Goal: Information Seeking & Learning: Learn about a topic

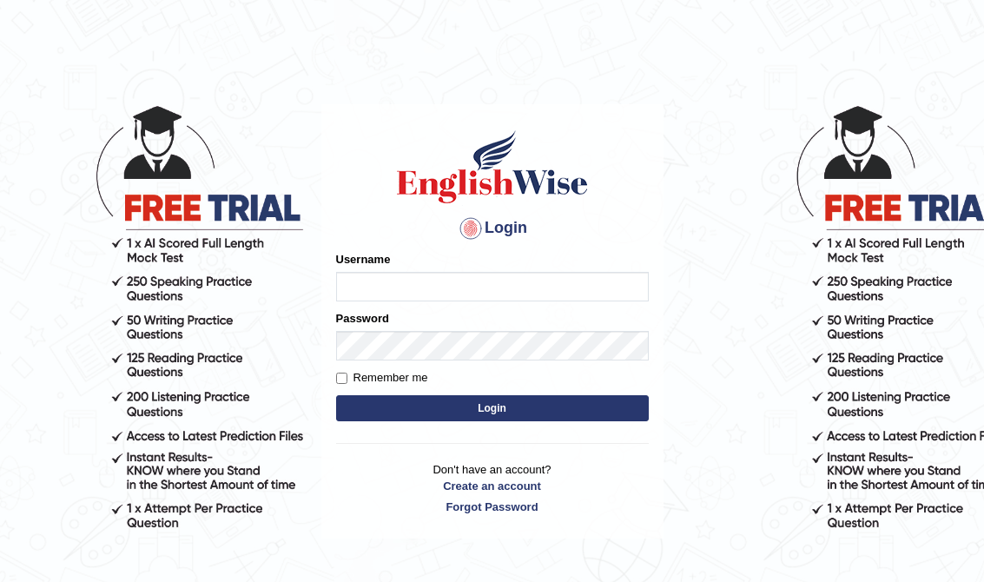
type input "cansu_parramatta"
click at [539, 404] on button "Login" at bounding box center [492, 408] width 313 height 26
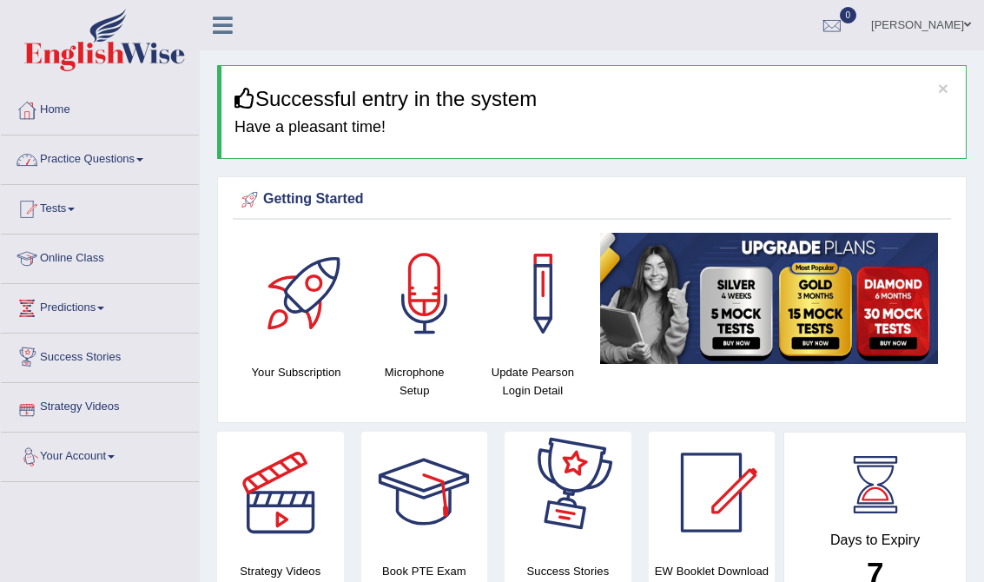
click at [141, 161] on link "Practice Questions" at bounding box center [100, 157] width 198 height 43
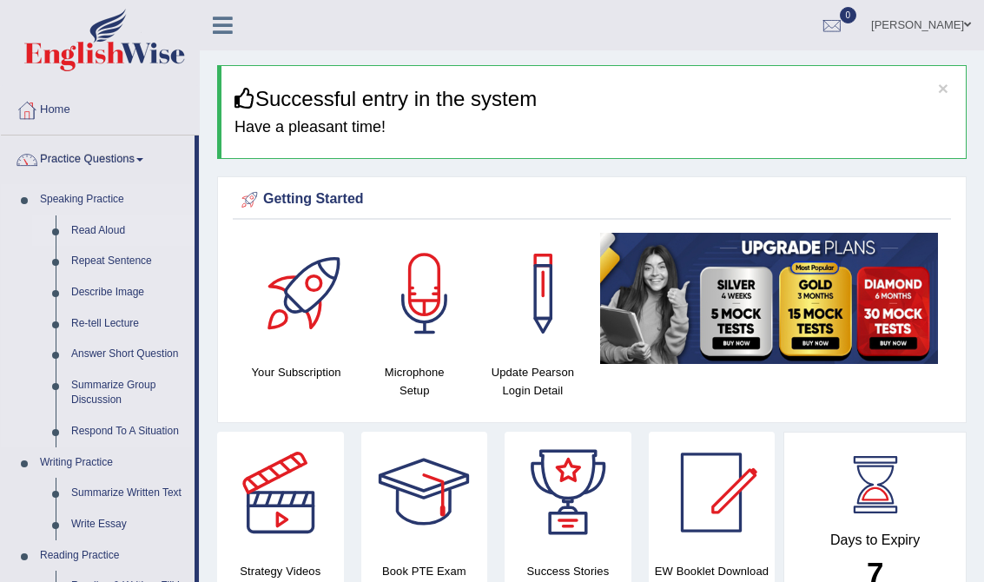
click at [108, 218] on link "Read Aloud" at bounding box center [128, 230] width 131 height 31
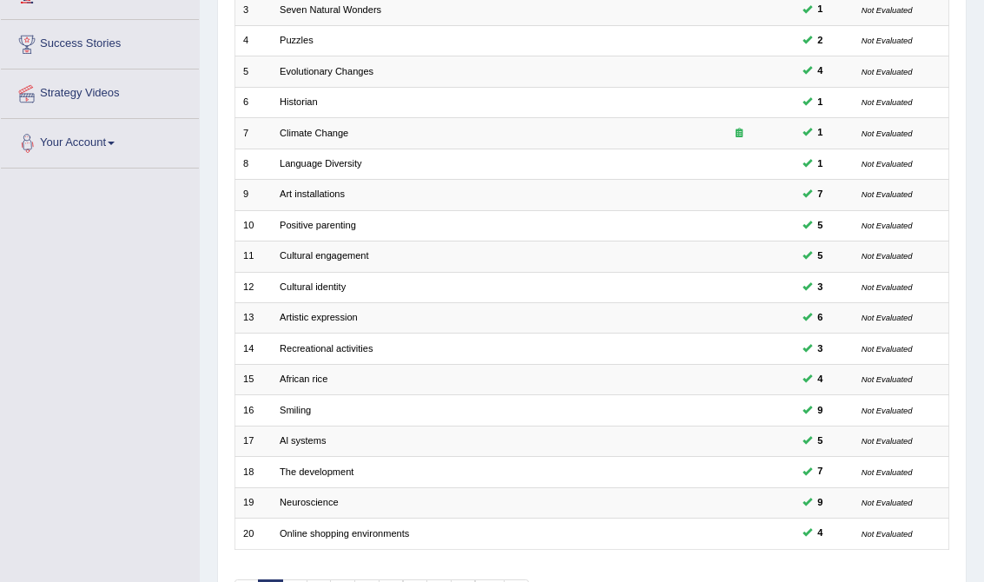
scroll to position [410, 0]
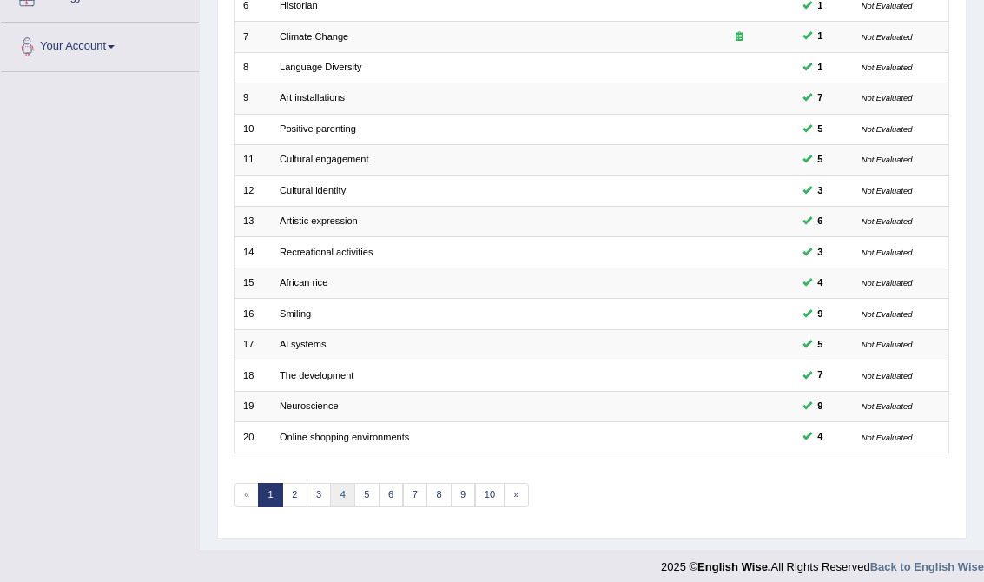
click at [333, 483] on link "4" at bounding box center [342, 495] width 25 height 24
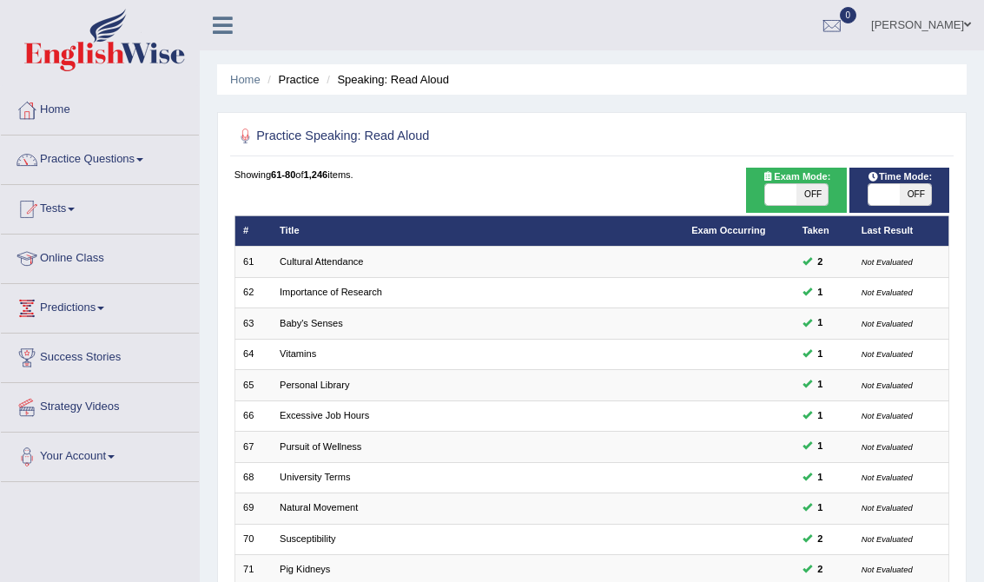
scroll to position [410, 0]
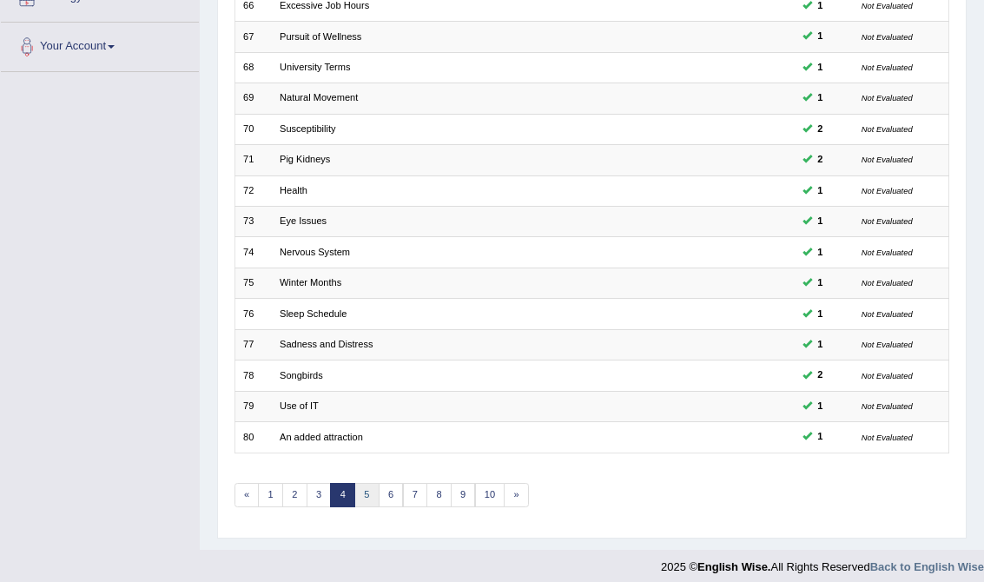
click at [362, 486] on link "5" at bounding box center [366, 495] width 25 height 24
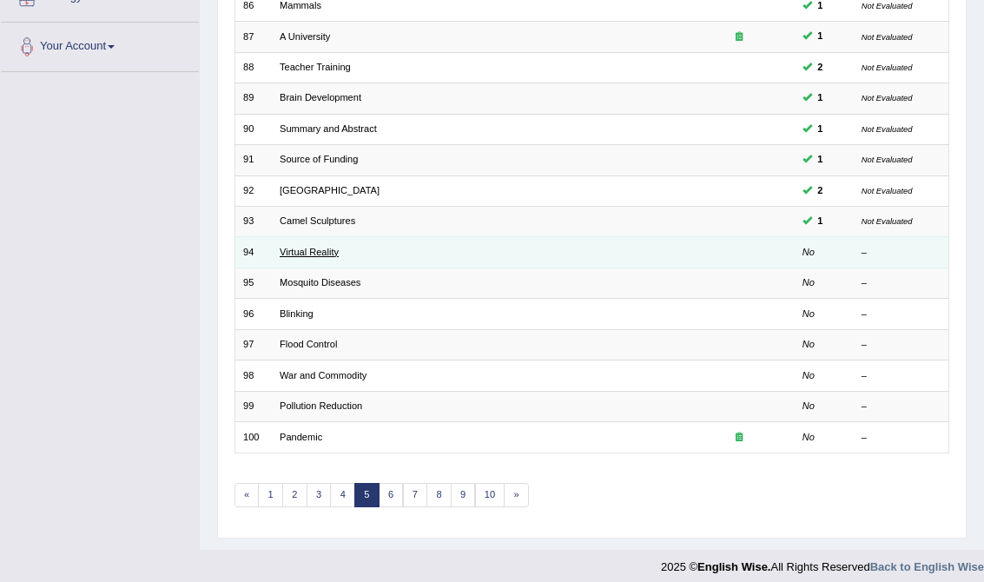
click at [311, 247] on link "Virtual Reality" at bounding box center [309, 252] width 59 height 10
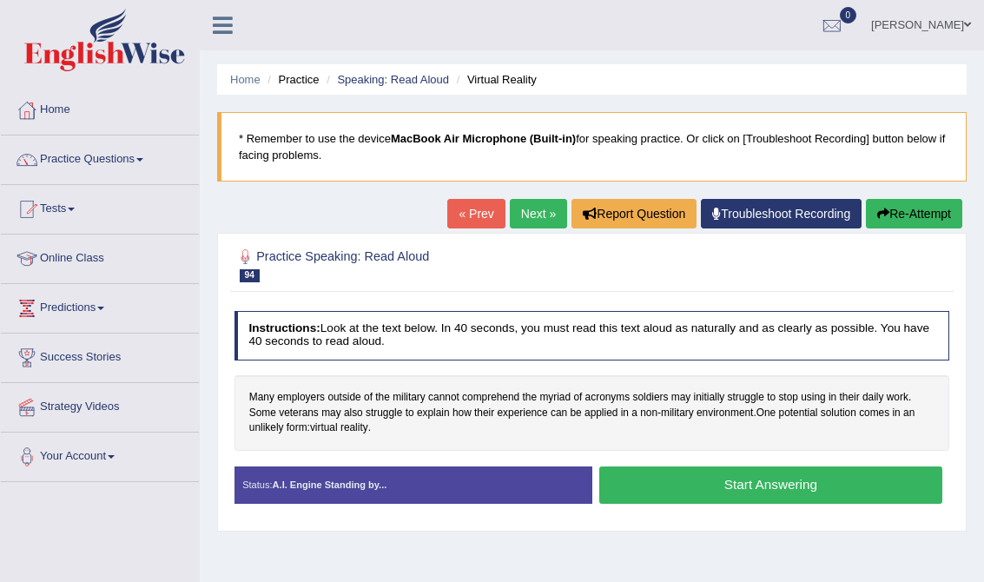
click at [681, 487] on button "Start Answering" at bounding box center [770, 484] width 343 height 37
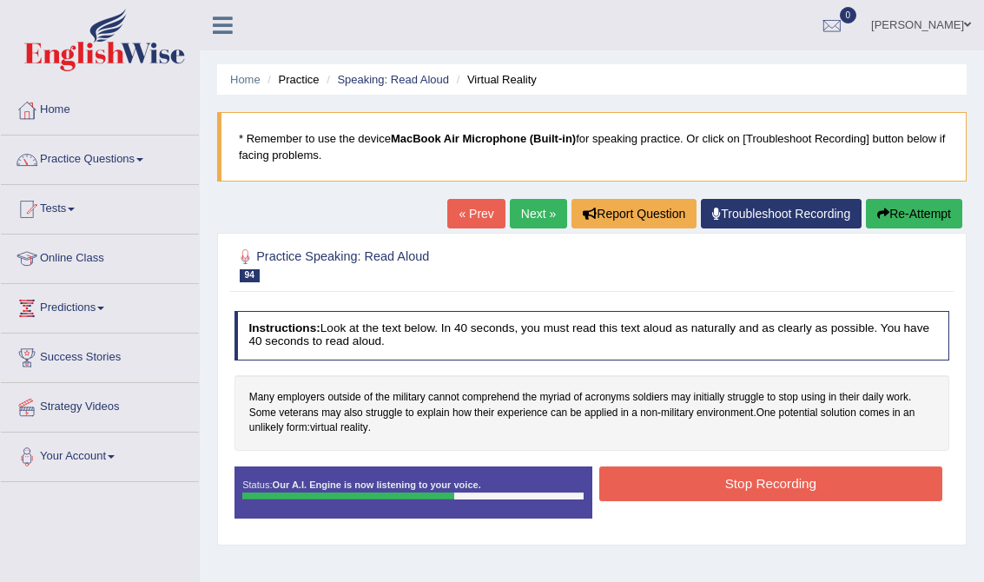
click at [692, 486] on button "Stop Recording" at bounding box center [770, 483] width 343 height 34
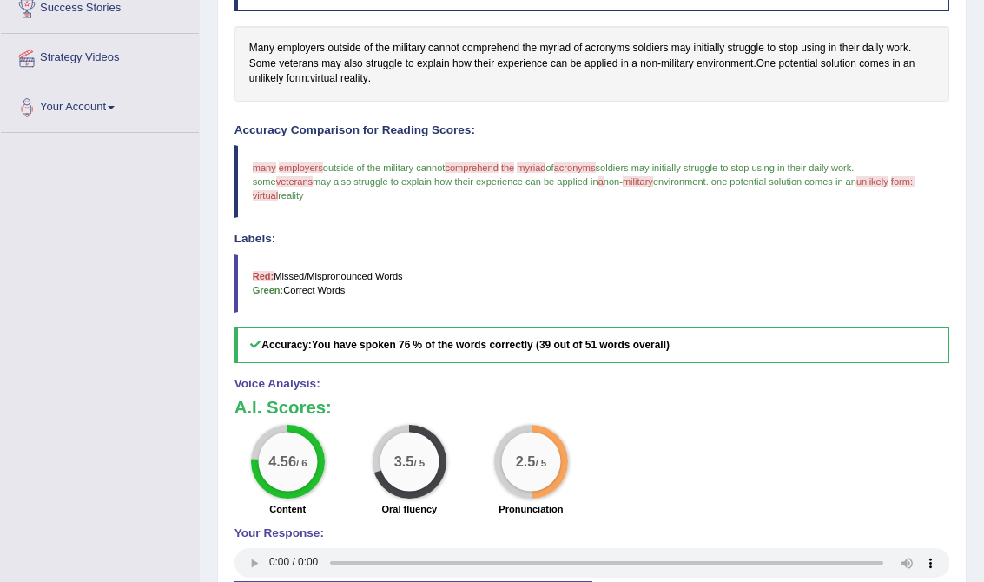
scroll to position [348, 0]
click at [492, 49] on span "comprehend" at bounding box center [490, 50] width 57 height 16
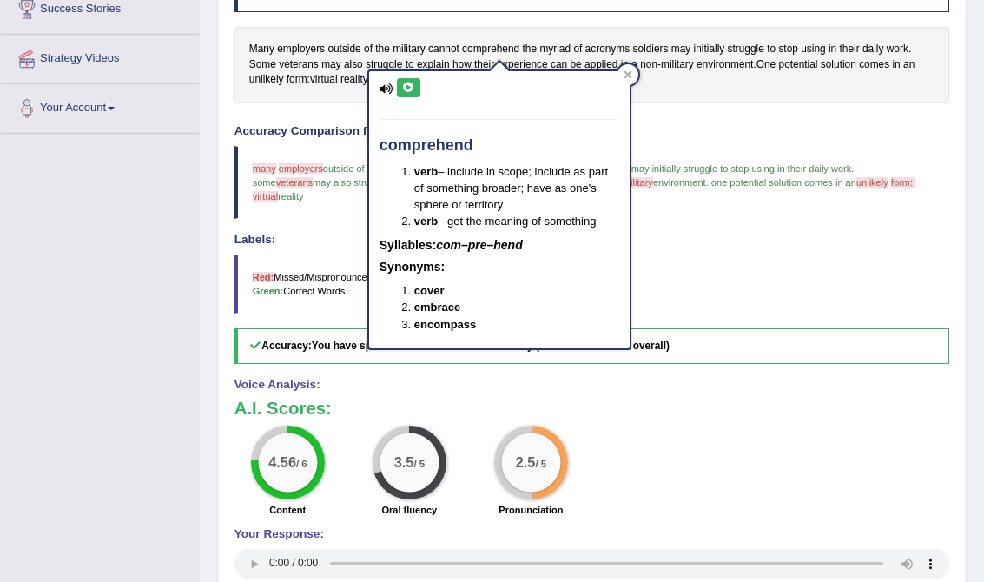
click at [407, 89] on icon at bounding box center [408, 88] width 13 height 10
click at [632, 82] on div "comprehend verb – include in scope; include as part of something broader; have …" at bounding box center [499, 203] width 264 height 291
click at [634, 79] on div at bounding box center [628, 74] width 21 height 21
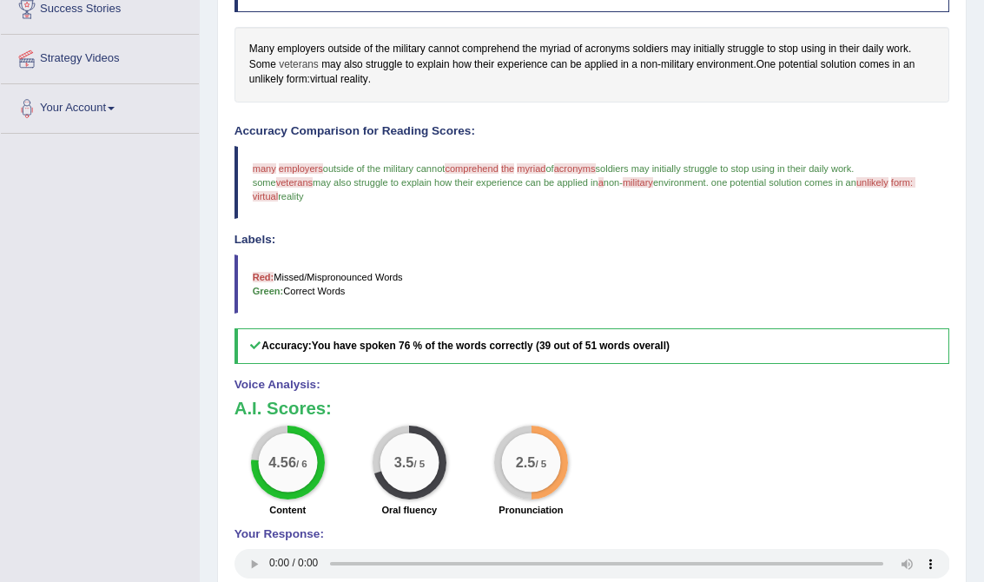
click at [298, 62] on span "veterans" at bounding box center [299, 65] width 40 height 16
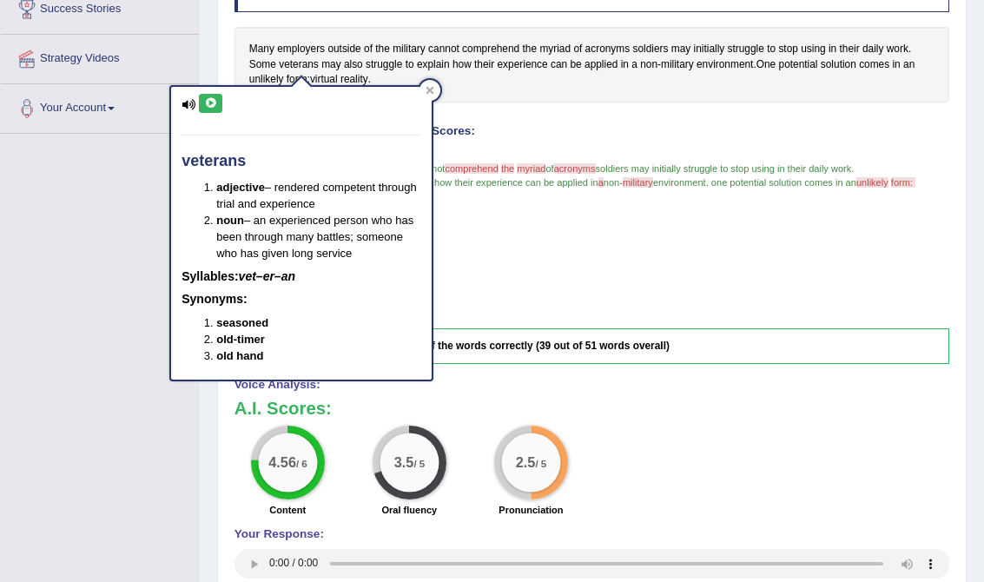
click at [222, 103] on div "veterans adjective – rendered competent through trial and experience noun – an …" at bounding box center [301, 233] width 261 height 293
click at [222, 103] on button at bounding box center [210, 103] width 23 height 19
click at [208, 106] on icon at bounding box center [210, 103] width 13 height 10
click at [428, 88] on icon at bounding box center [431, 90] width 8 height 8
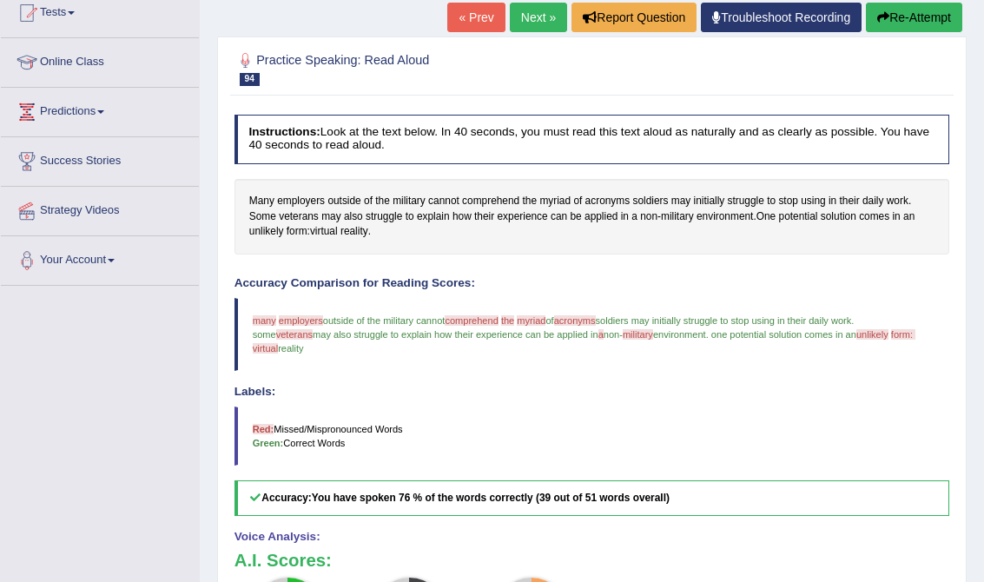
scroll to position [0, 0]
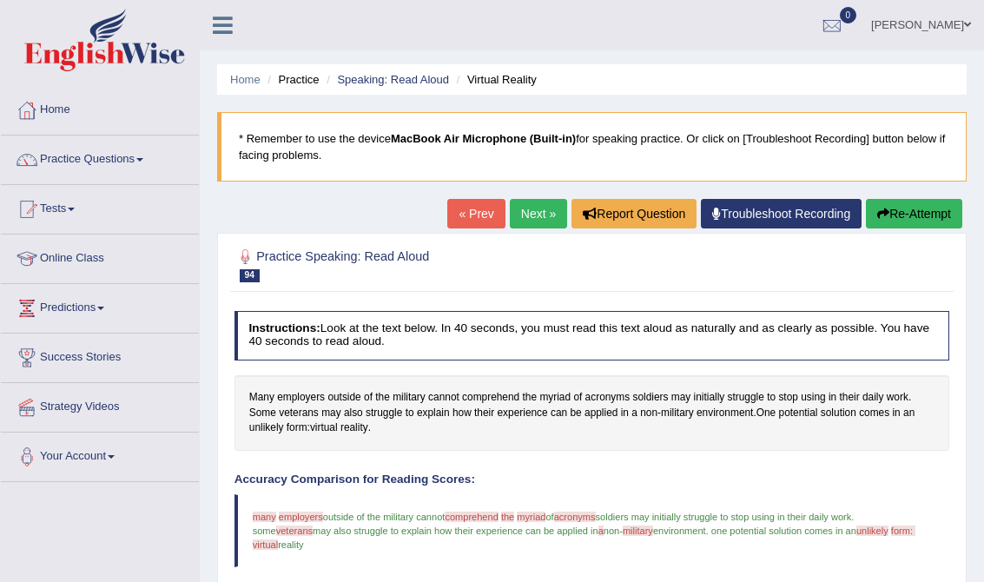
click at [540, 215] on link "Next »" at bounding box center [538, 214] width 57 height 30
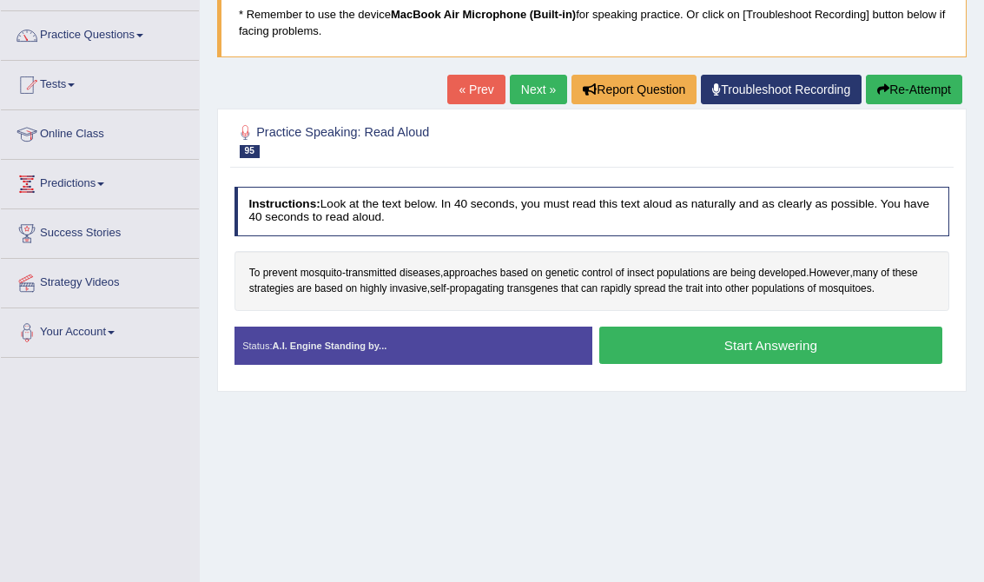
scroll to position [121, 0]
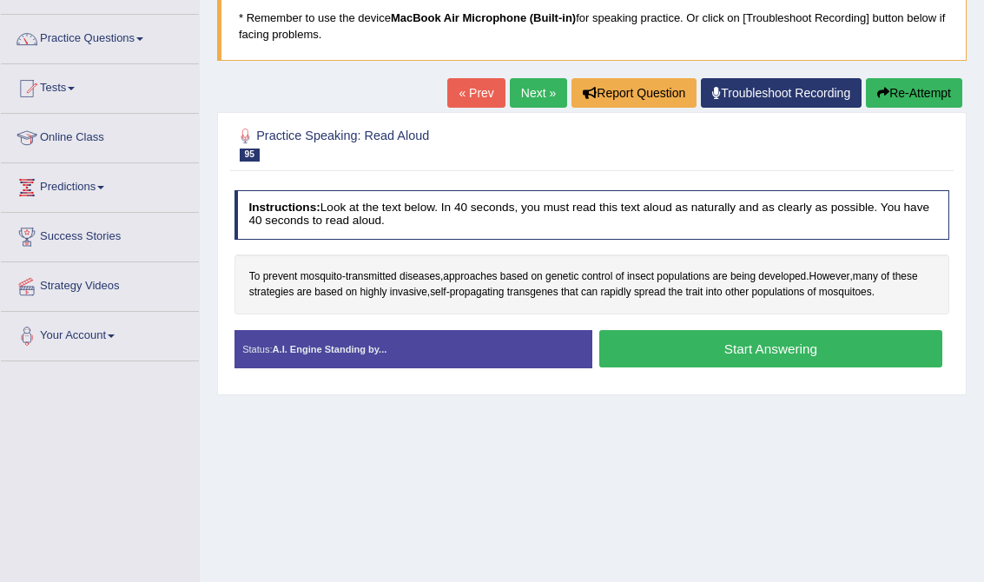
click at [662, 347] on button "Start Answering" at bounding box center [770, 348] width 343 height 37
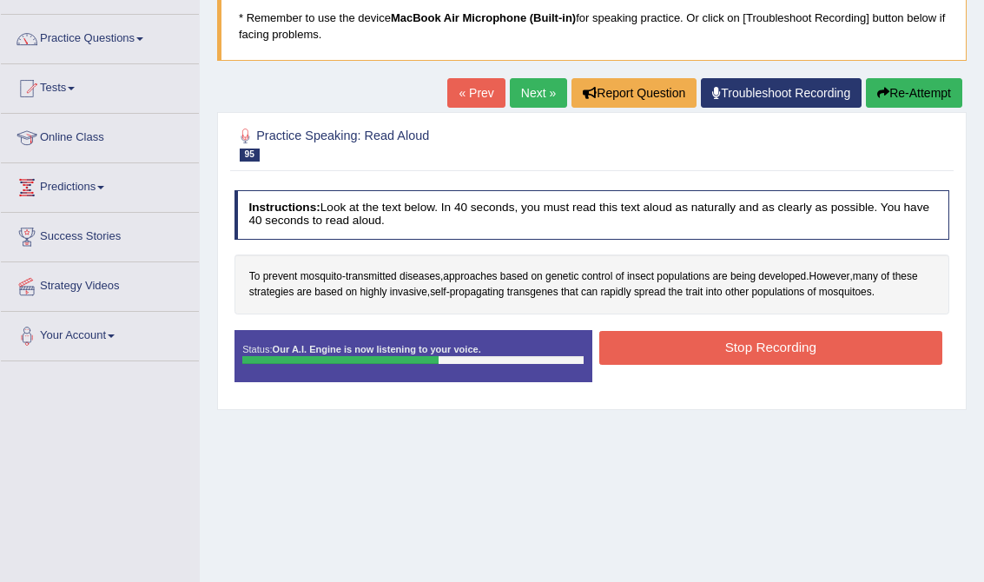
click at [662, 347] on button "Stop Recording" at bounding box center [770, 348] width 343 height 34
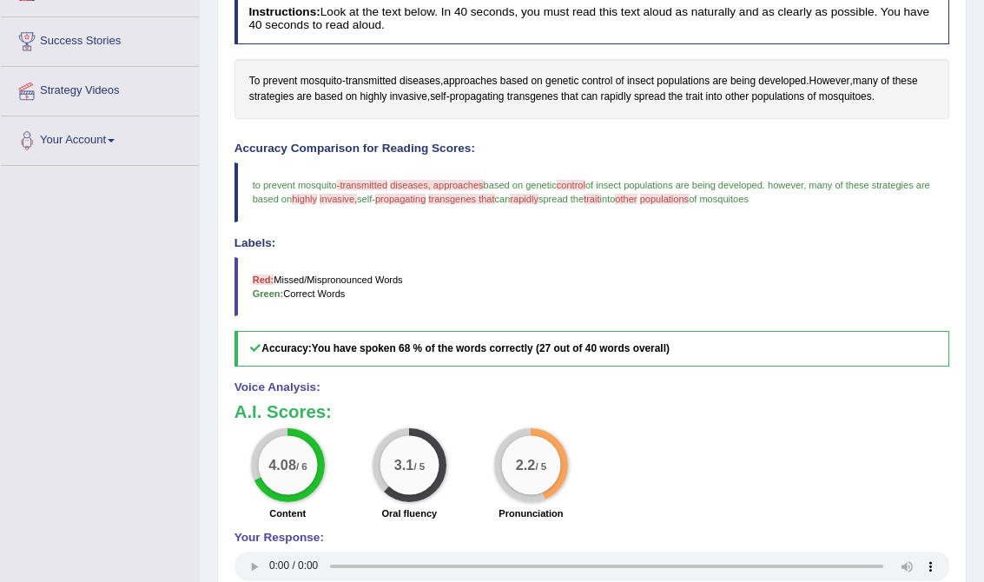
scroll to position [0, 0]
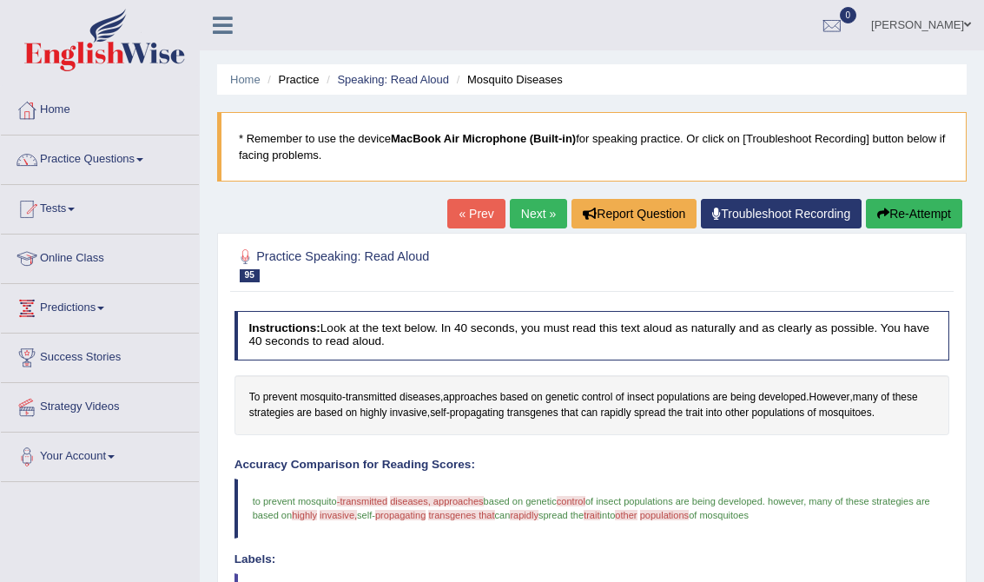
click at [521, 210] on link "Next »" at bounding box center [538, 214] width 57 height 30
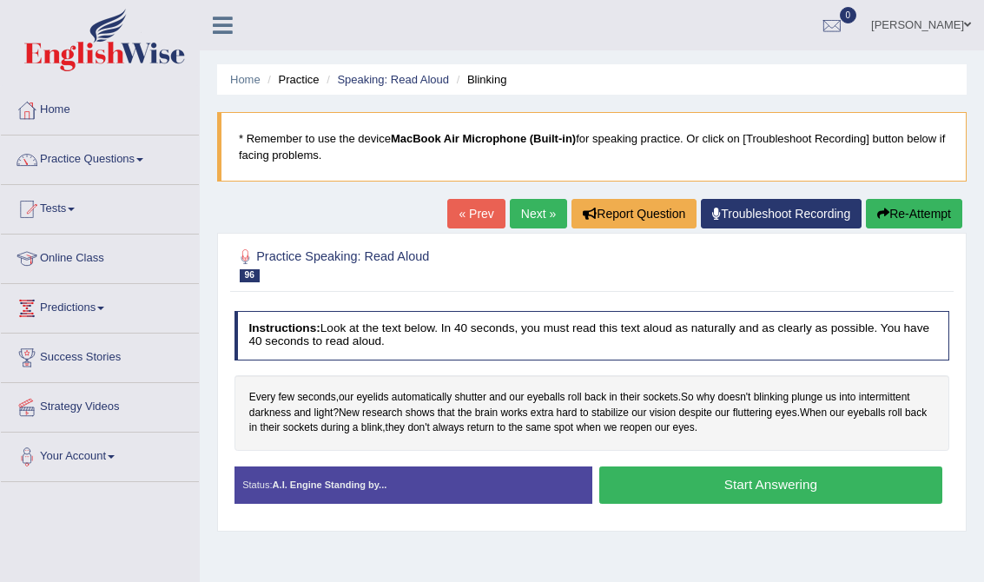
click at [465, 202] on link "« Prev" at bounding box center [475, 214] width 57 height 30
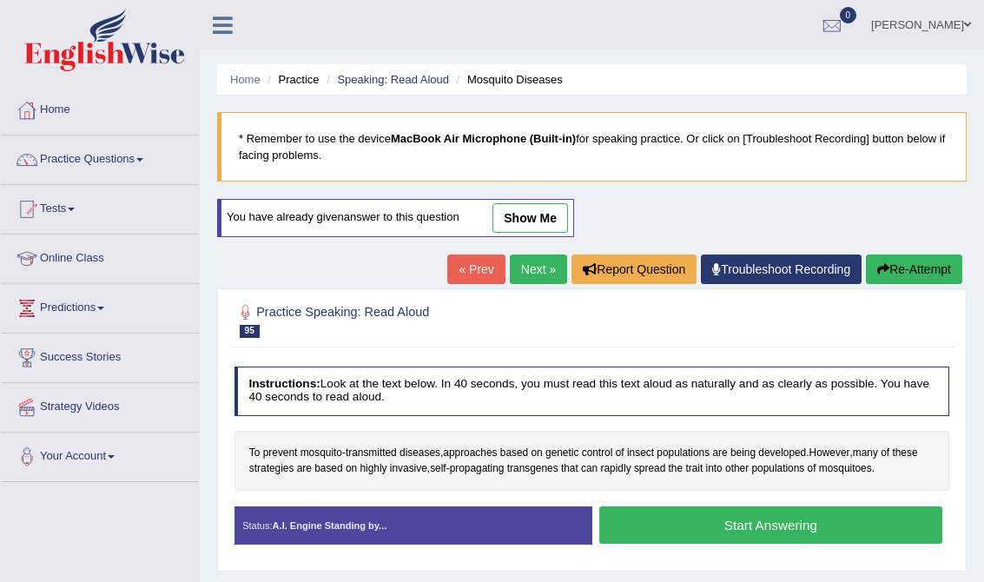
click at [544, 212] on link "show me" at bounding box center [531, 218] width 76 height 30
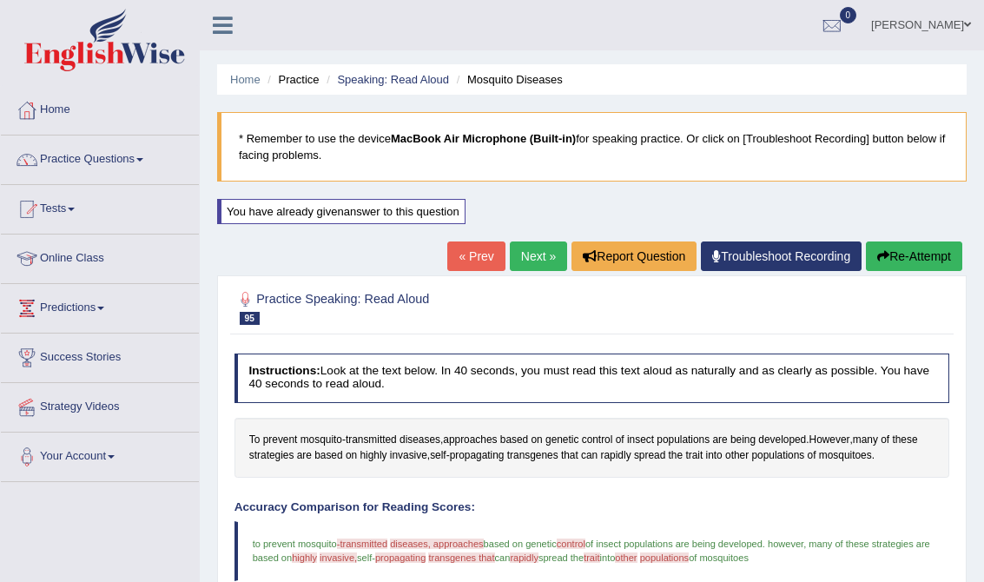
click at [537, 257] on link "Next »" at bounding box center [538, 256] width 57 height 30
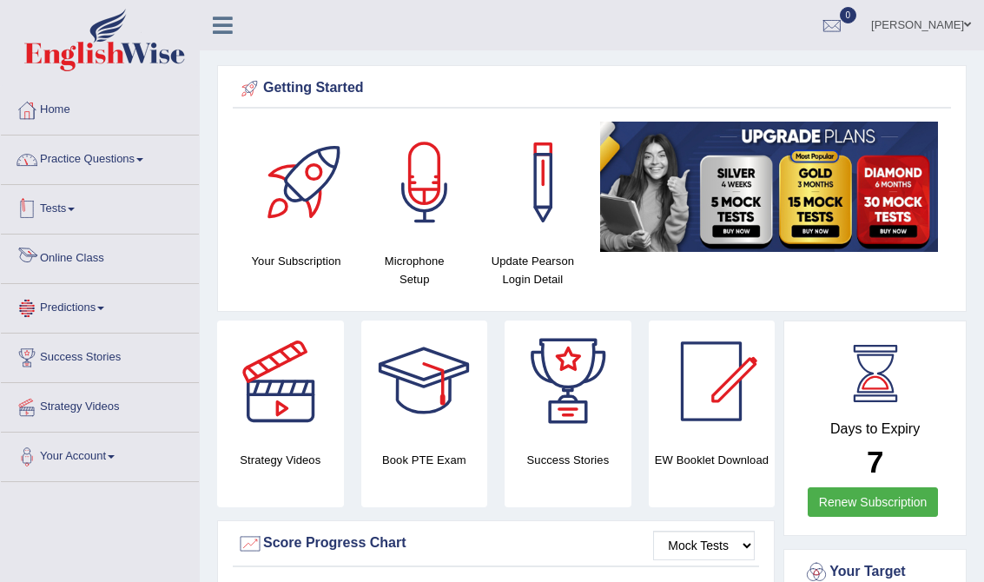
click at [97, 143] on link "Practice Questions" at bounding box center [100, 157] width 198 height 43
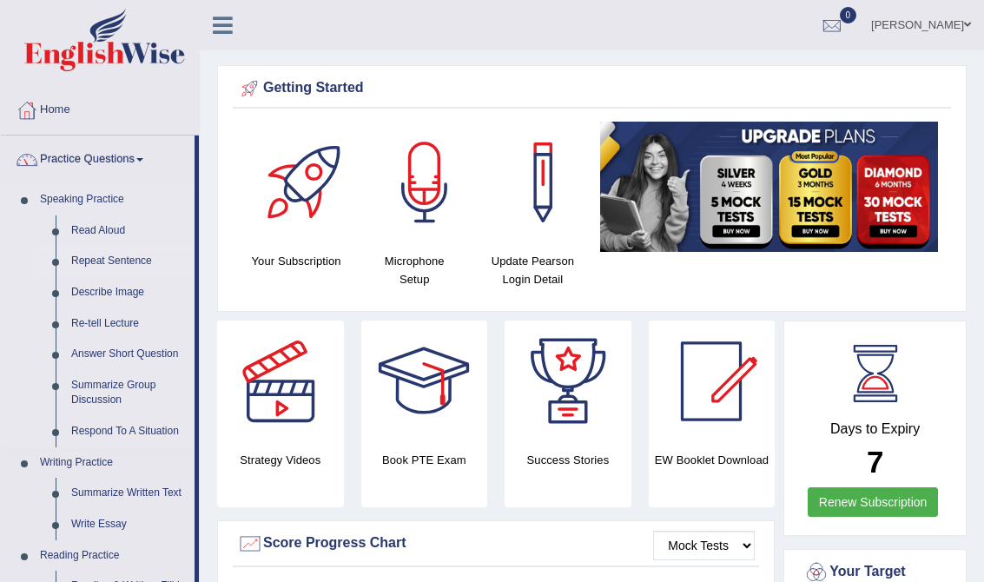
click at [119, 259] on link "Repeat Sentence" at bounding box center [128, 261] width 131 height 31
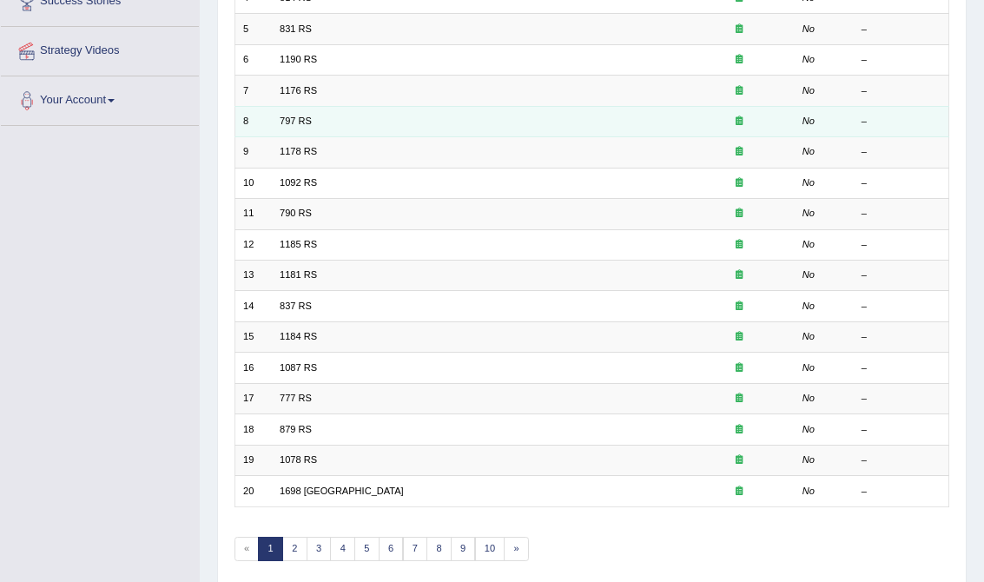
scroll to position [410, 0]
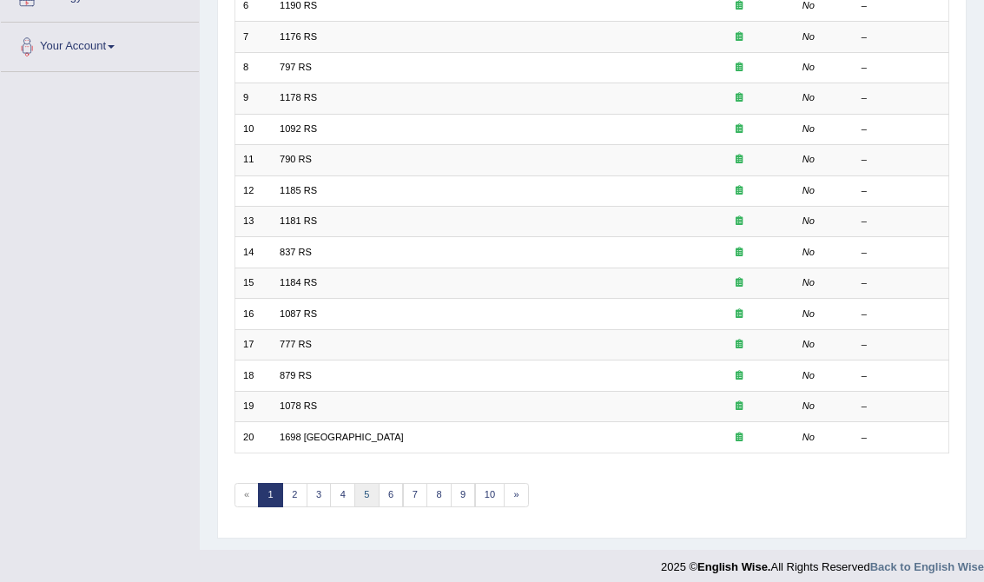
click at [364, 486] on link "5" at bounding box center [366, 495] width 25 height 24
click at [403, 491] on link "7" at bounding box center [415, 495] width 25 height 24
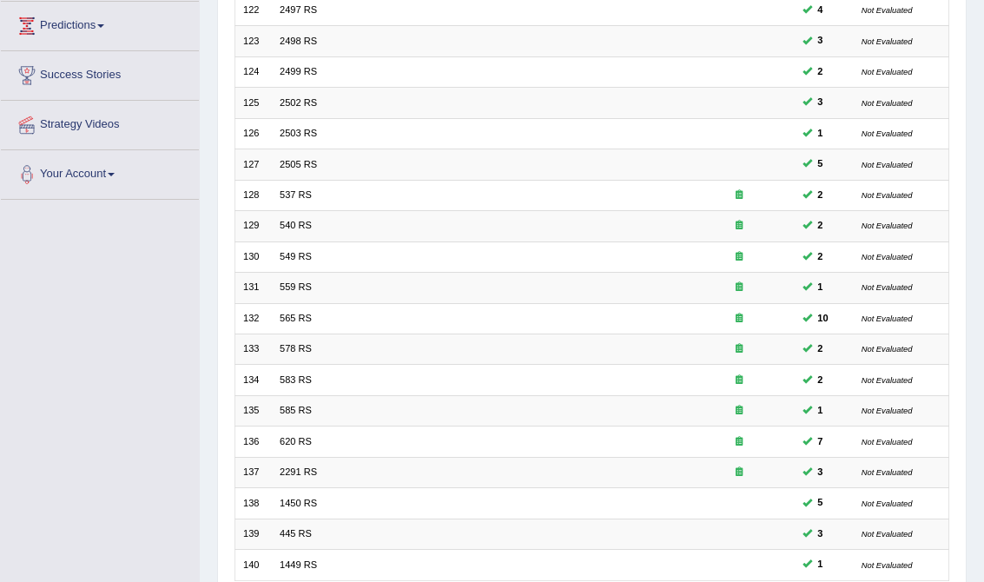
scroll to position [410, 0]
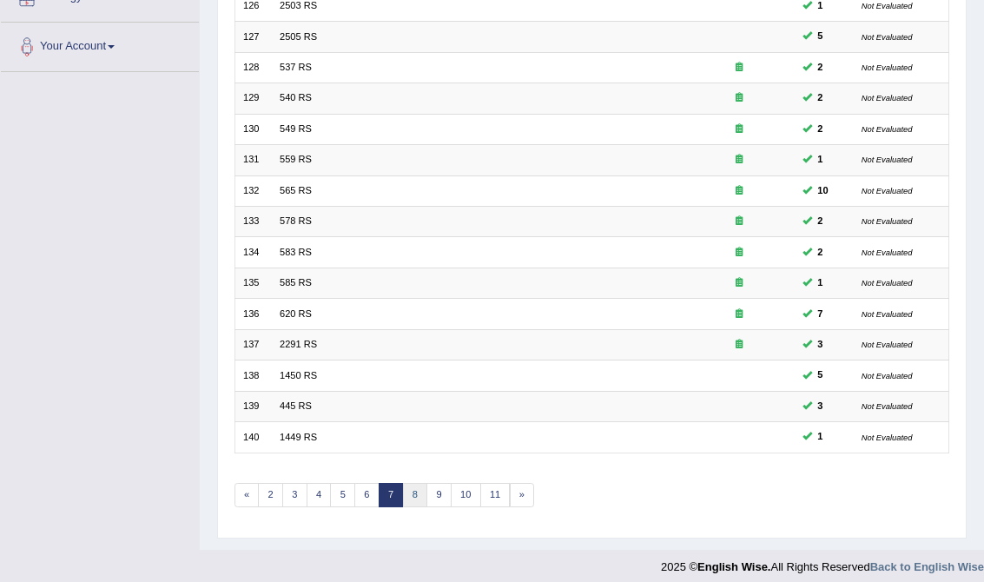
click at [407, 483] on link "8" at bounding box center [415, 495] width 25 height 24
click at [413, 486] on link "9" at bounding box center [415, 495] width 25 height 24
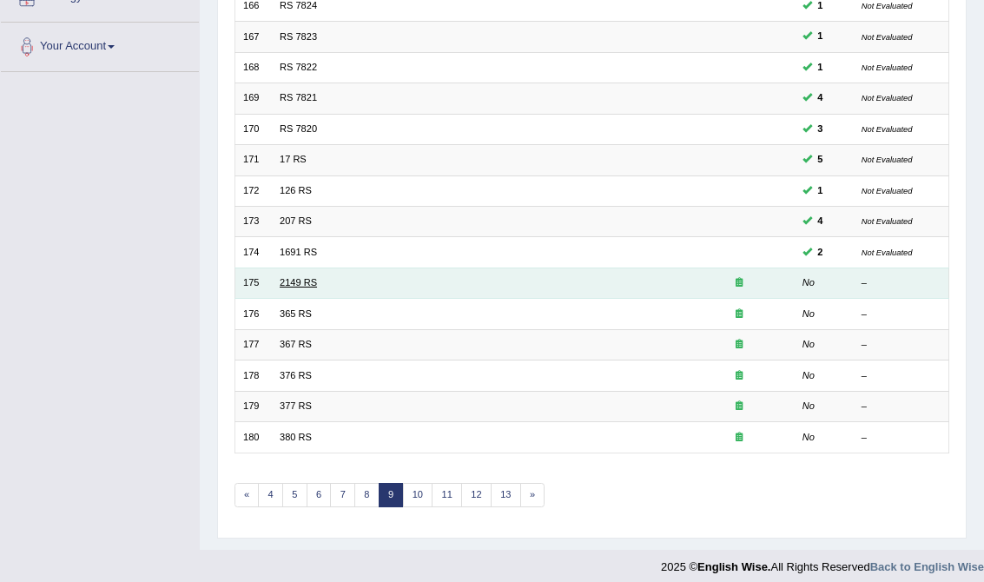
click at [280, 281] on link "2149 RS" at bounding box center [298, 282] width 37 height 10
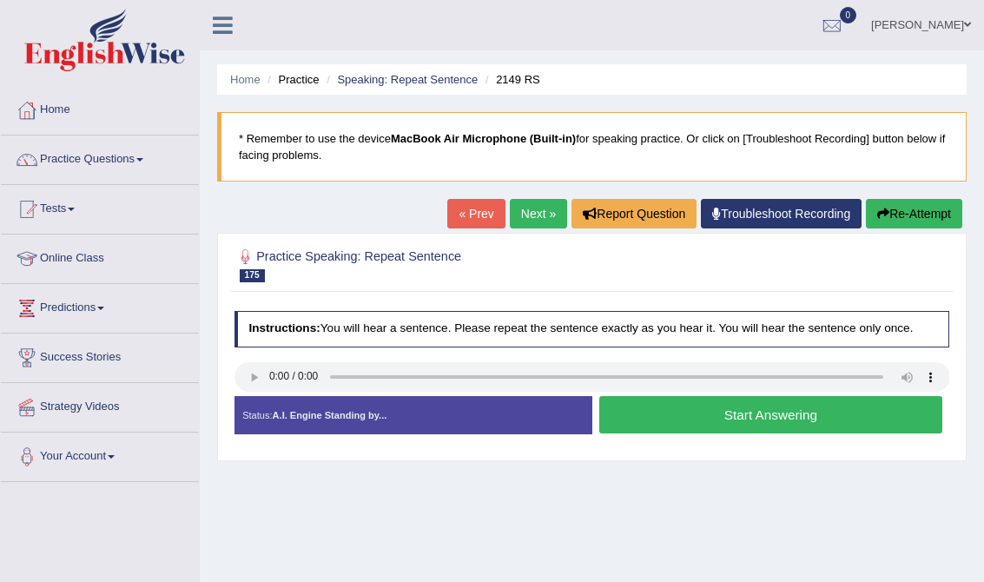
click at [742, 406] on button "Start Answering" at bounding box center [770, 414] width 343 height 37
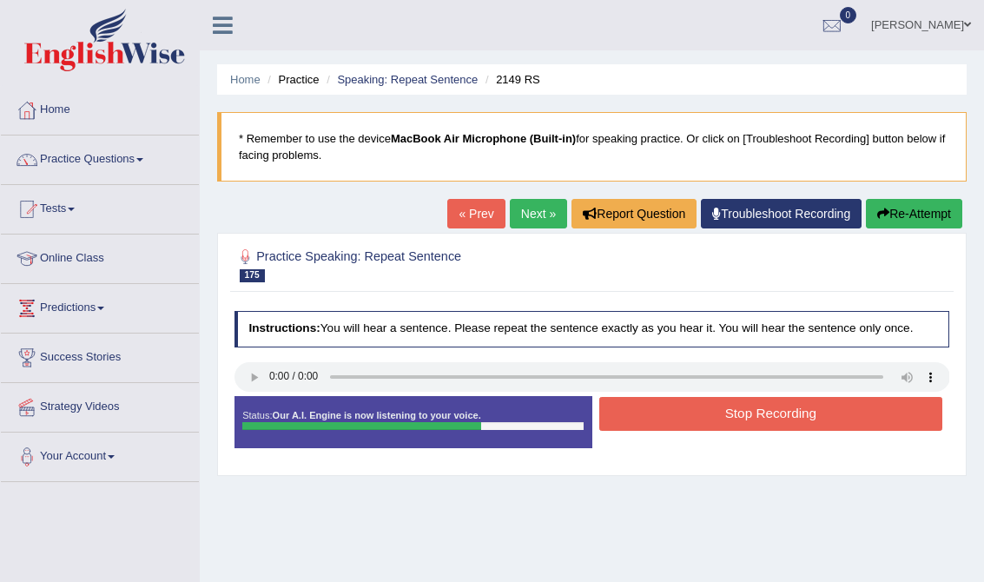
click at [742, 406] on button "Stop Recording" at bounding box center [770, 414] width 343 height 34
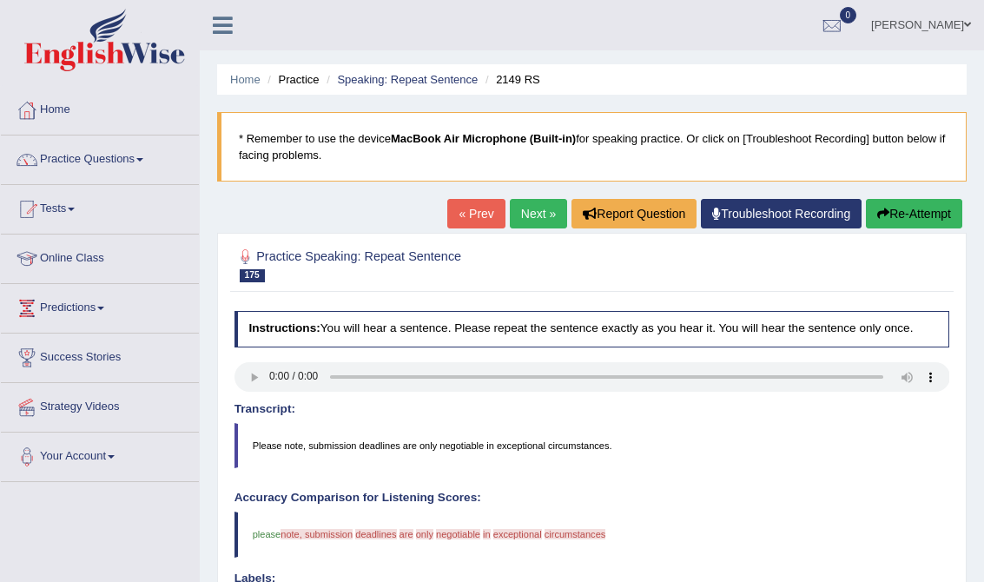
click at [567, 440] on blockquote "Please note, submission deadlines are only negotiable in exceptional circumstan…" at bounding box center [593, 445] width 716 height 45
click at [531, 208] on link "Next »" at bounding box center [538, 214] width 57 height 30
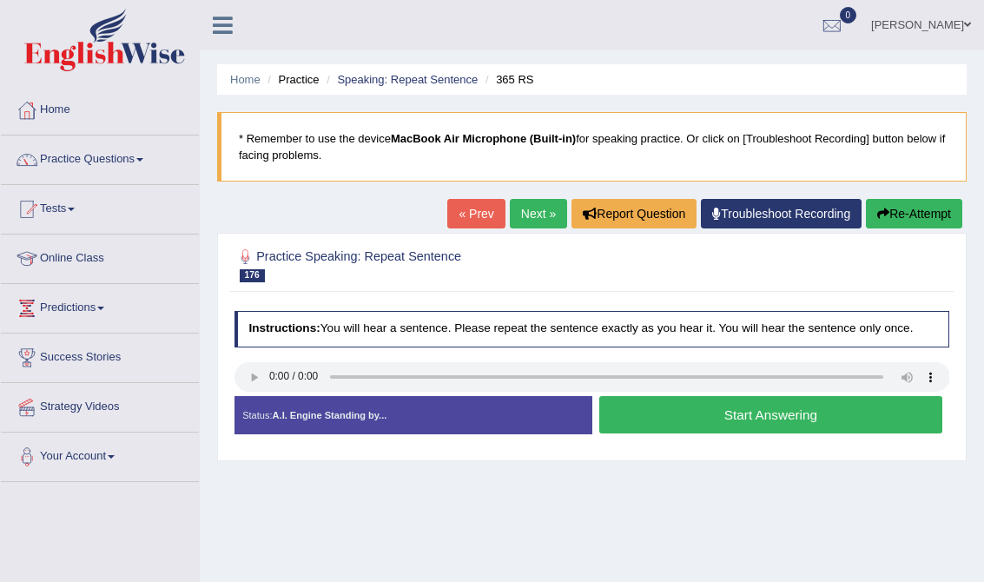
click at [690, 427] on button "Start Answering" at bounding box center [770, 414] width 343 height 37
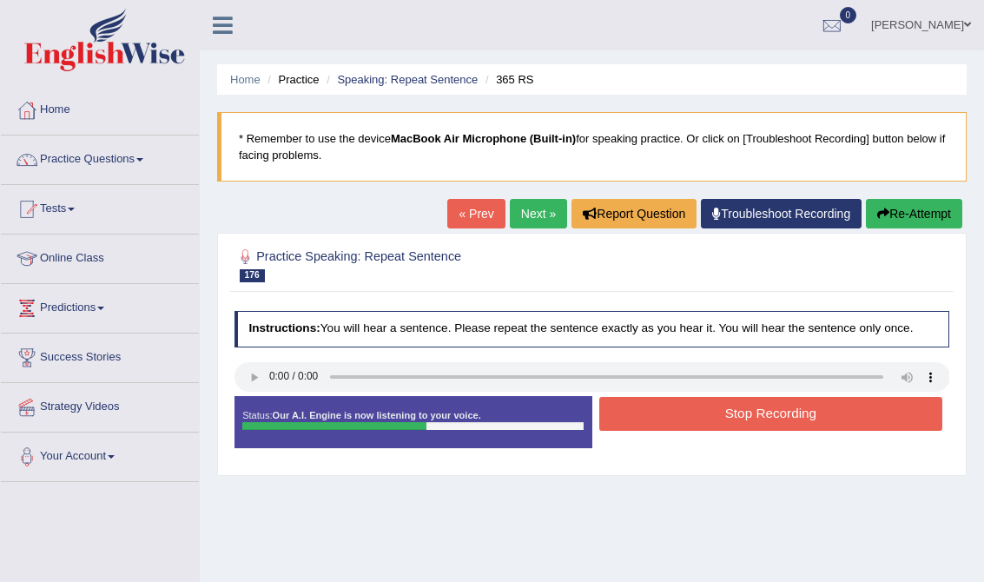
click at [690, 427] on button "Stop Recording" at bounding box center [770, 414] width 343 height 34
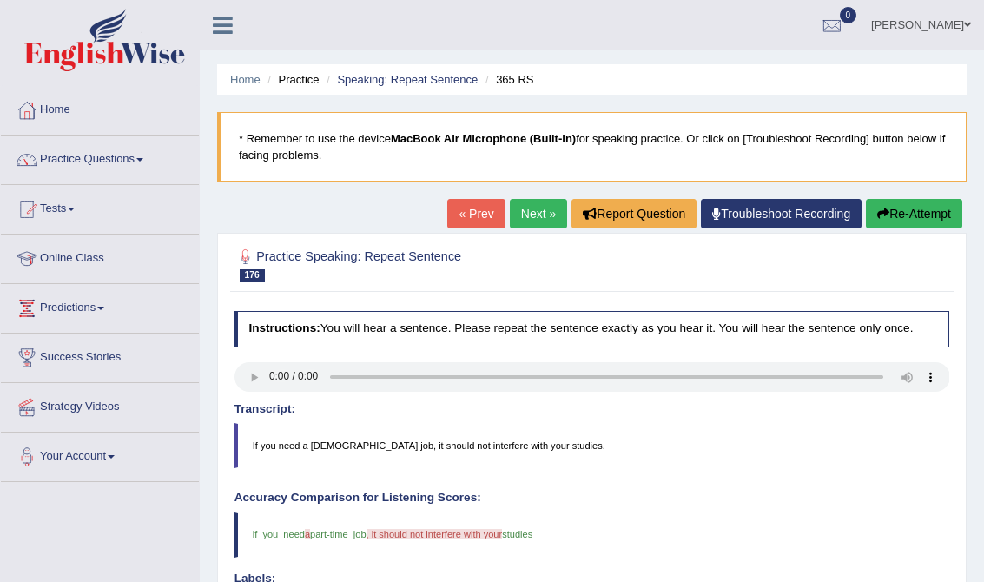
click at [525, 206] on link "Next »" at bounding box center [538, 214] width 57 height 30
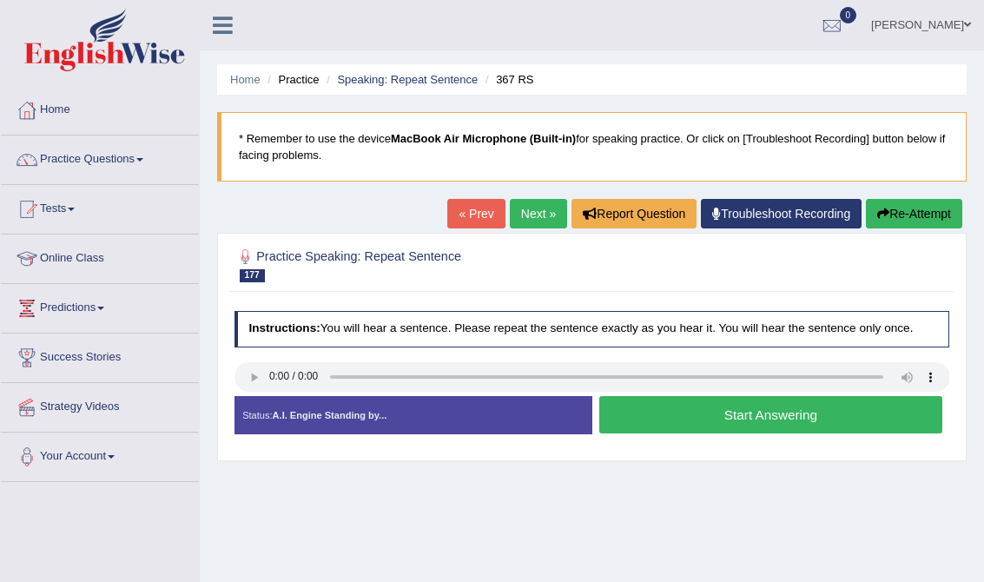
click at [670, 420] on button "Start Answering" at bounding box center [770, 414] width 343 height 37
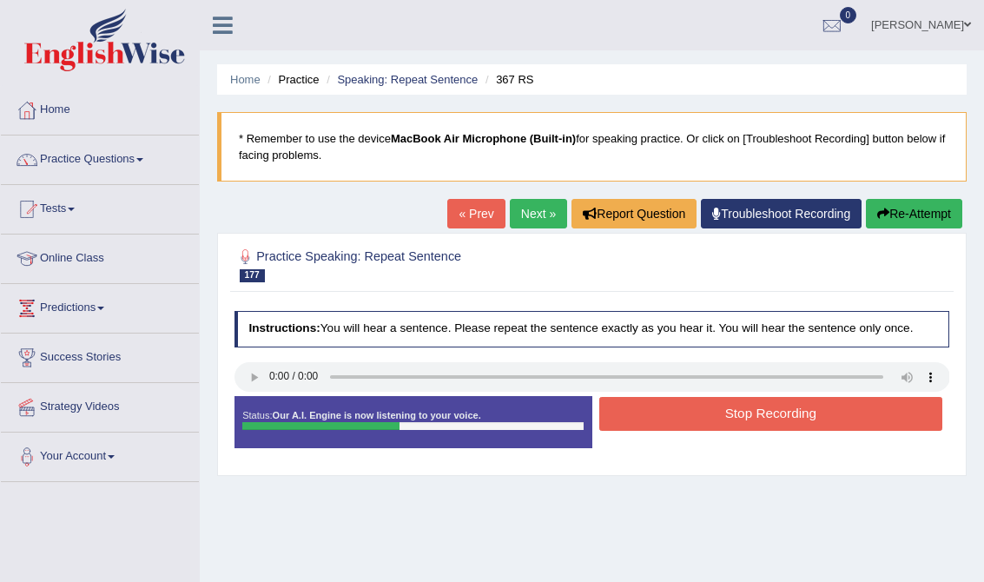
click at [670, 420] on button "Stop Recording" at bounding box center [770, 414] width 343 height 34
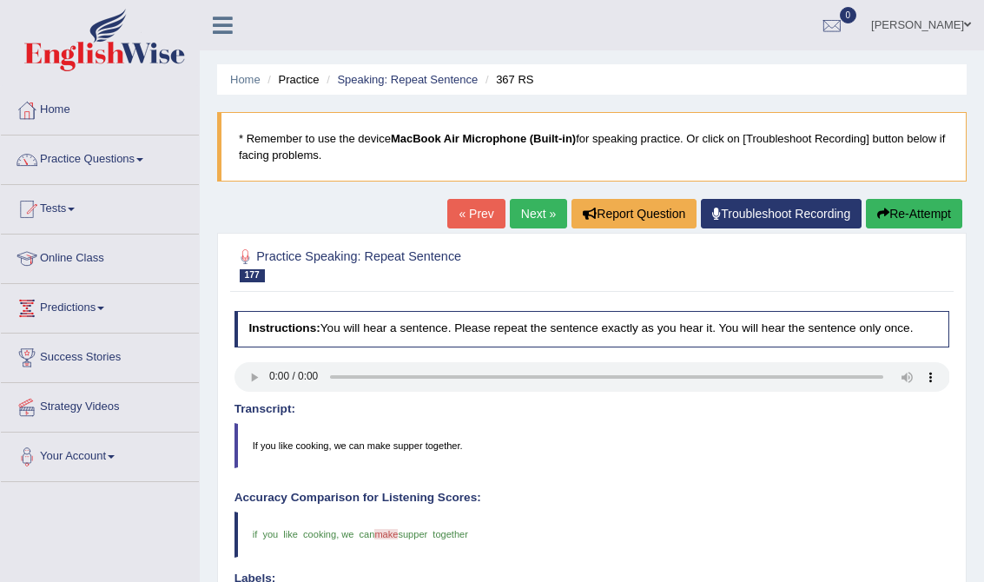
click at [526, 216] on link "Next »" at bounding box center [538, 214] width 57 height 30
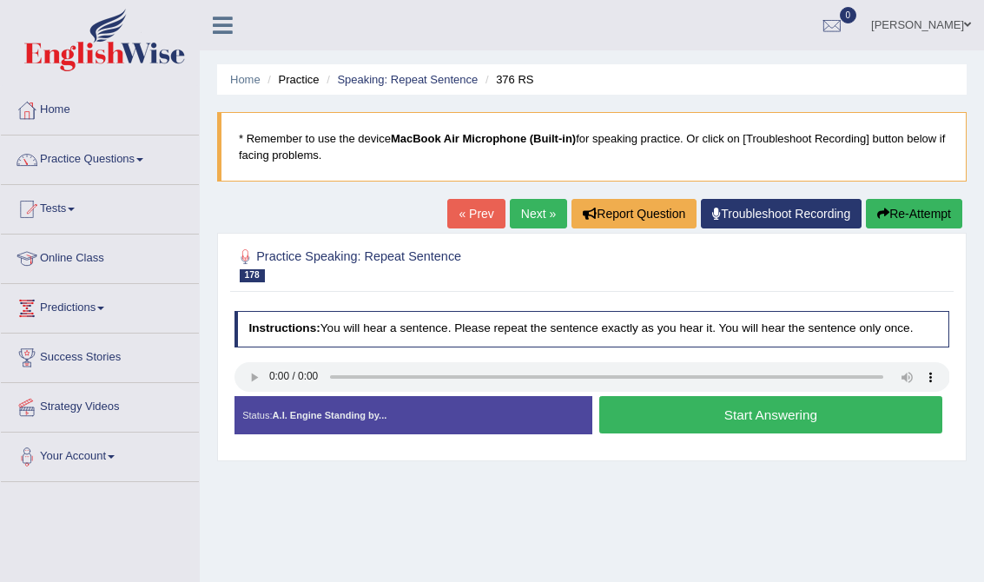
click at [722, 413] on button "Start Answering" at bounding box center [770, 414] width 343 height 37
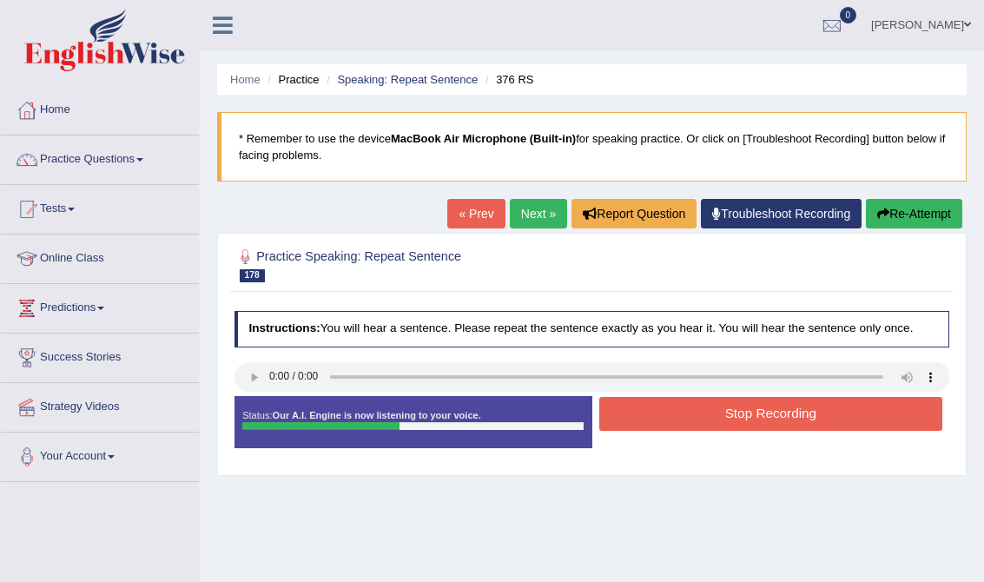
click at [722, 413] on button "Stop Recording" at bounding box center [770, 414] width 343 height 34
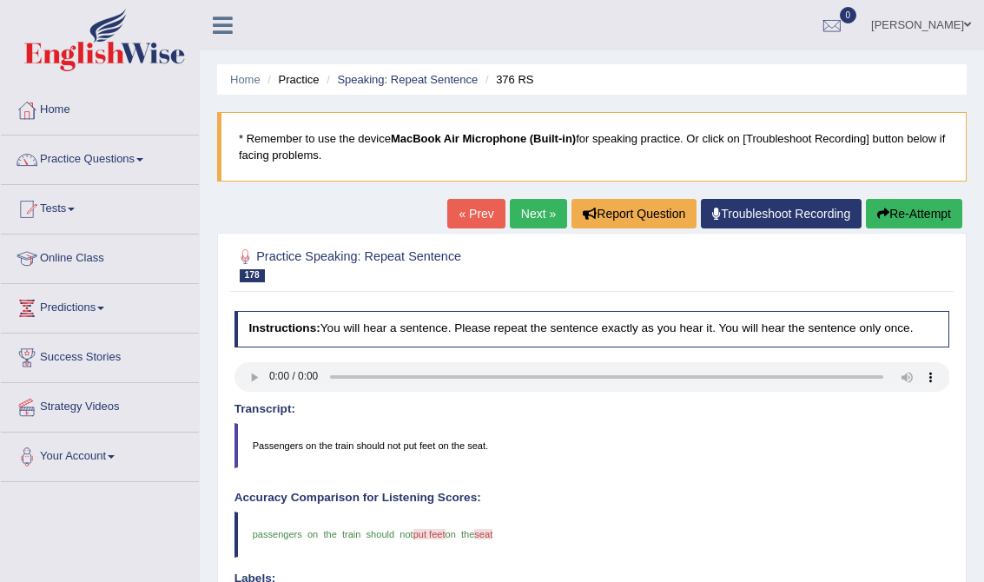
click at [547, 210] on link "Next »" at bounding box center [538, 214] width 57 height 30
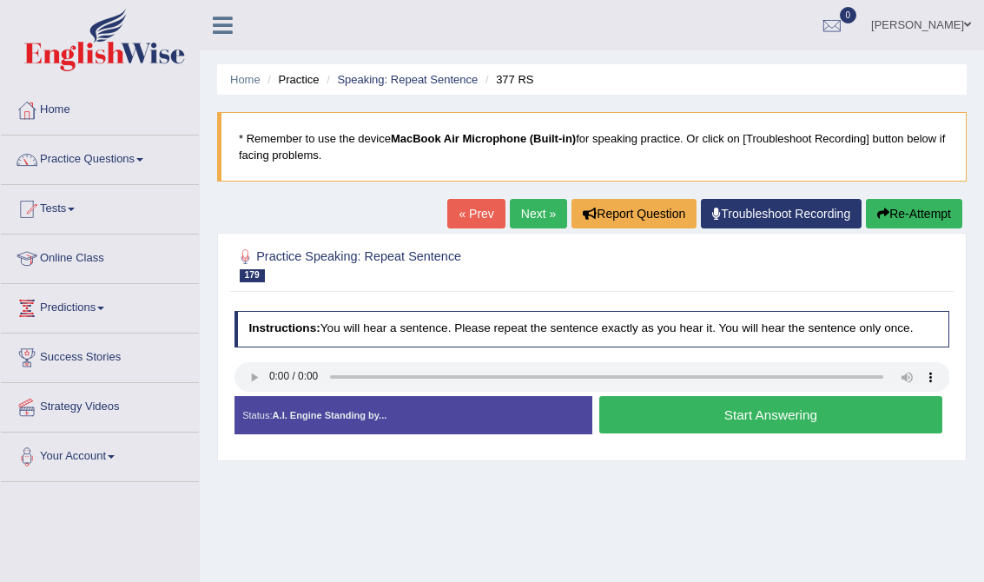
click at [671, 407] on button "Start Answering" at bounding box center [770, 414] width 343 height 37
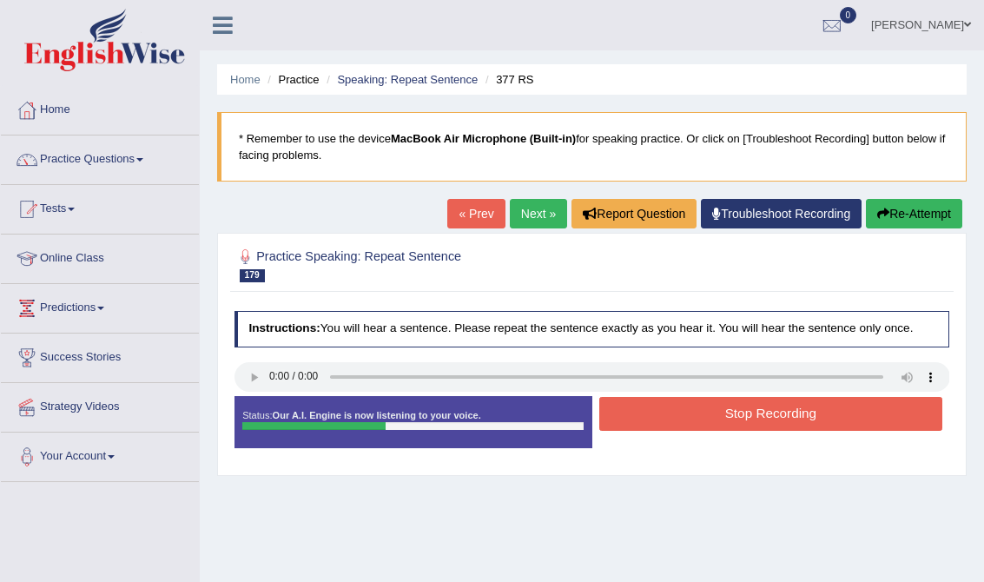
click at [671, 407] on button "Stop Recording" at bounding box center [770, 414] width 343 height 34
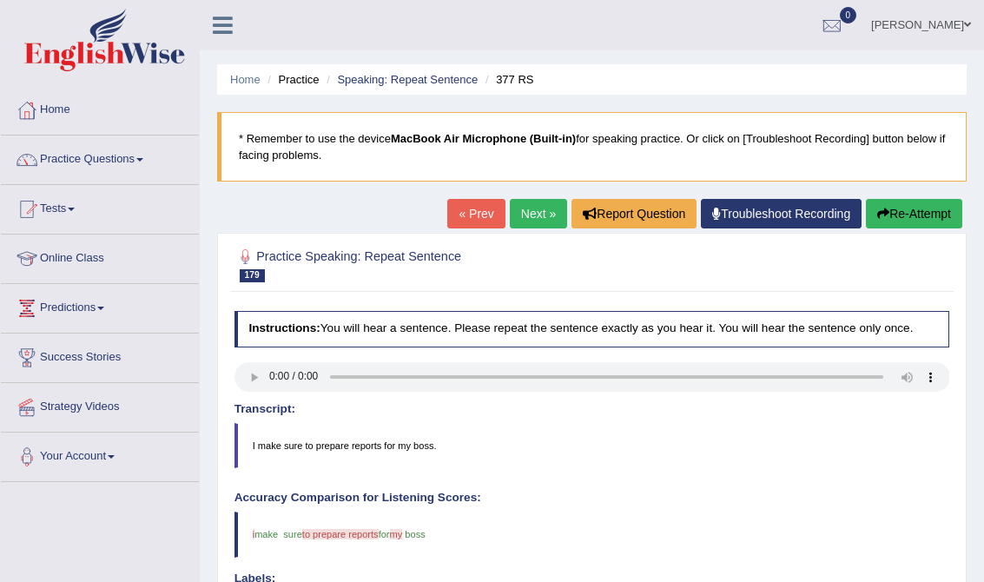
click at [519, 217] on link "Next »" at bounding box center [538, 214] width 57 height 30
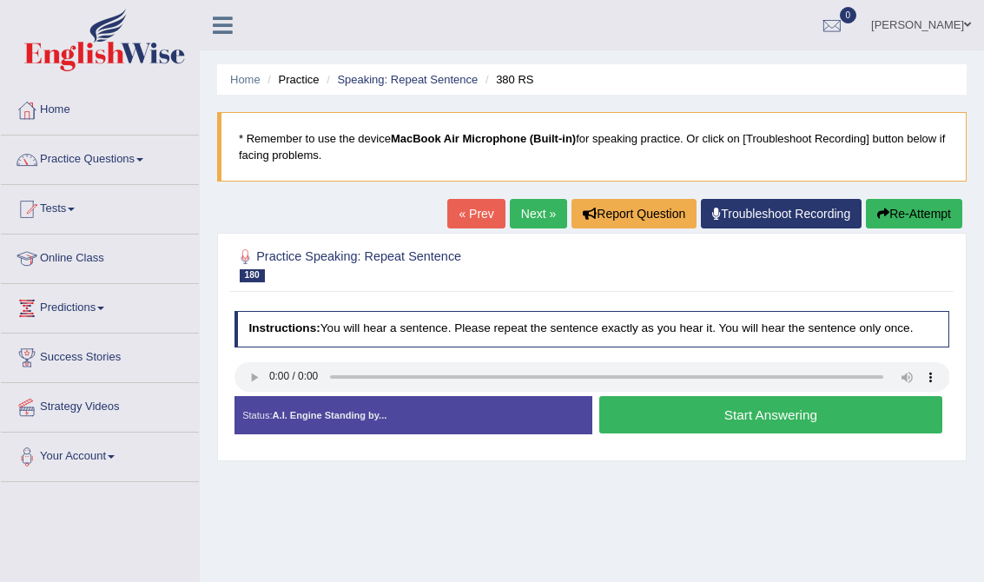
click at [659, 408] on button "Start Answering" at bounding box center [770, 414] width 343 height 37
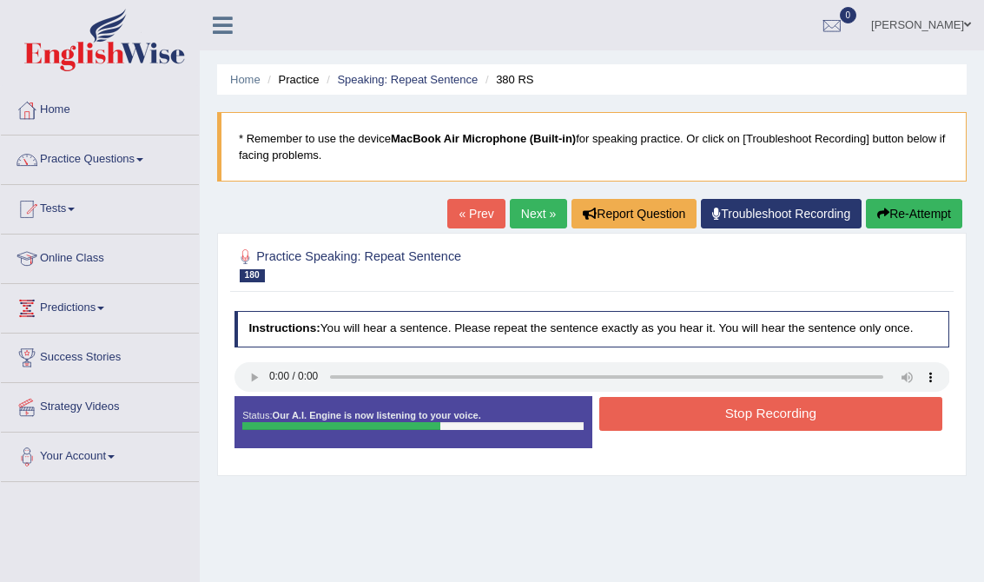
click at [659, 408] on button "Stop Recording" at bounding box center [770, 414] width 343 height 34
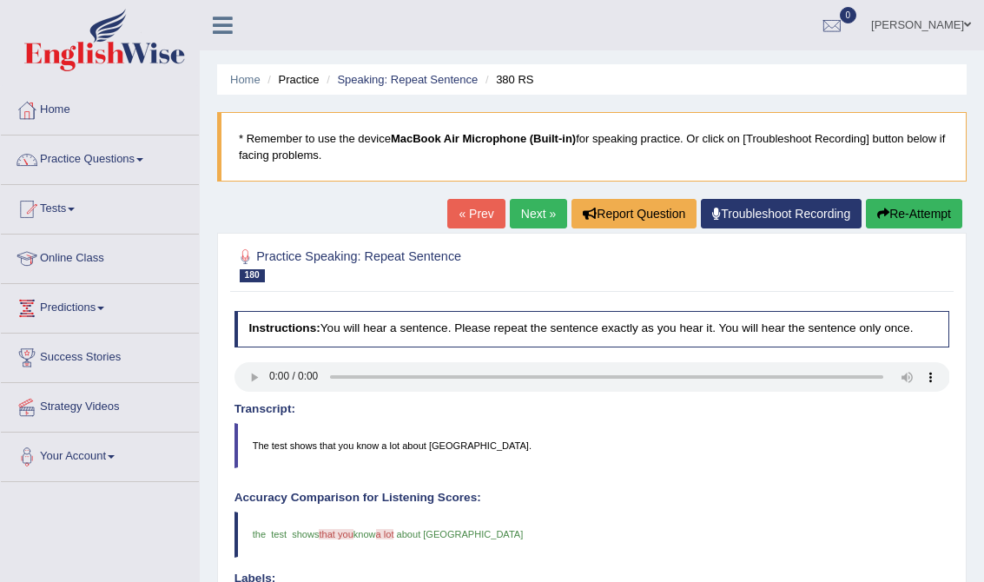
click at [534, 210] on link "Next »" at bounding box center [538, 214] width 57 height 30
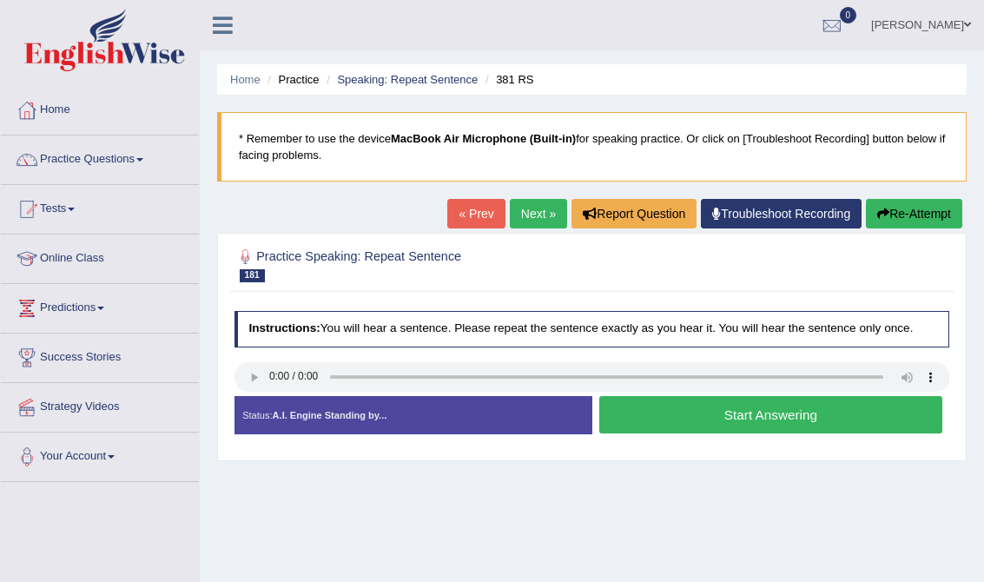
click at [704, 400] on button "Start Answering" at bounding box center [770, 414] width 343 height 37
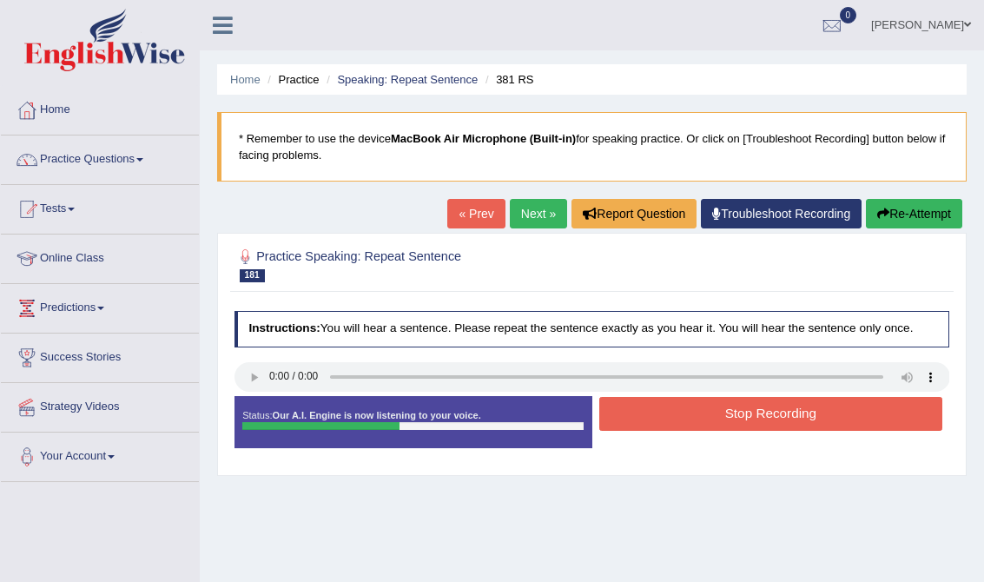
click at [704, 400] on button "Stop Recording" at bounding box center [770, 414] width 343 height 34
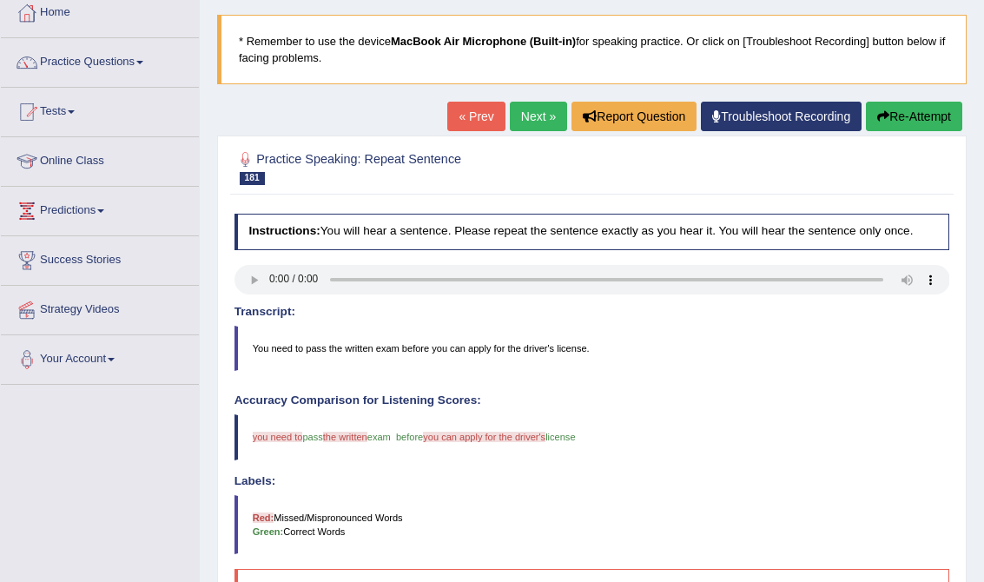
scroll to position [84, 0]
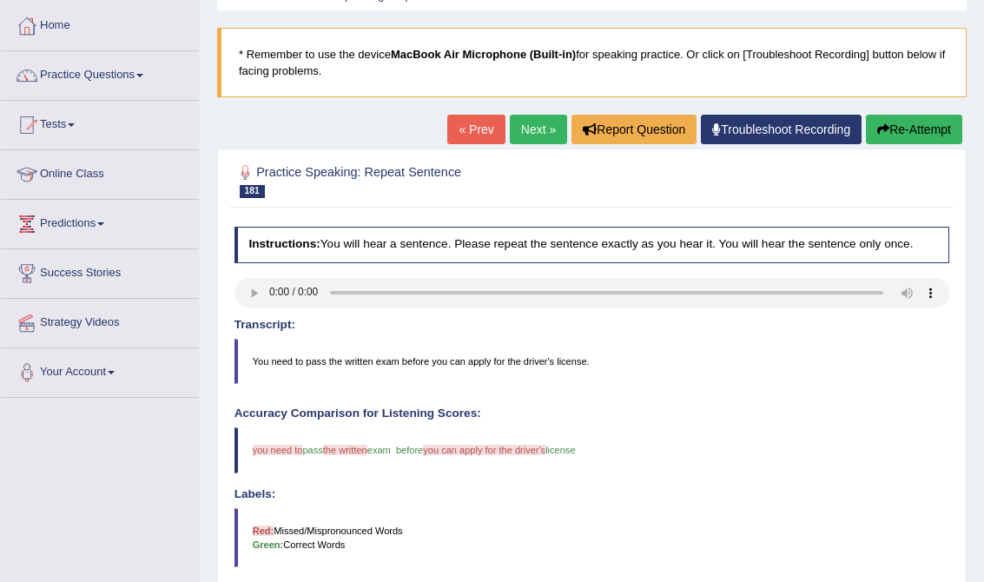
click at [525, 129] on link "Next »" at bounding box center [538, 130] width 57 height 30
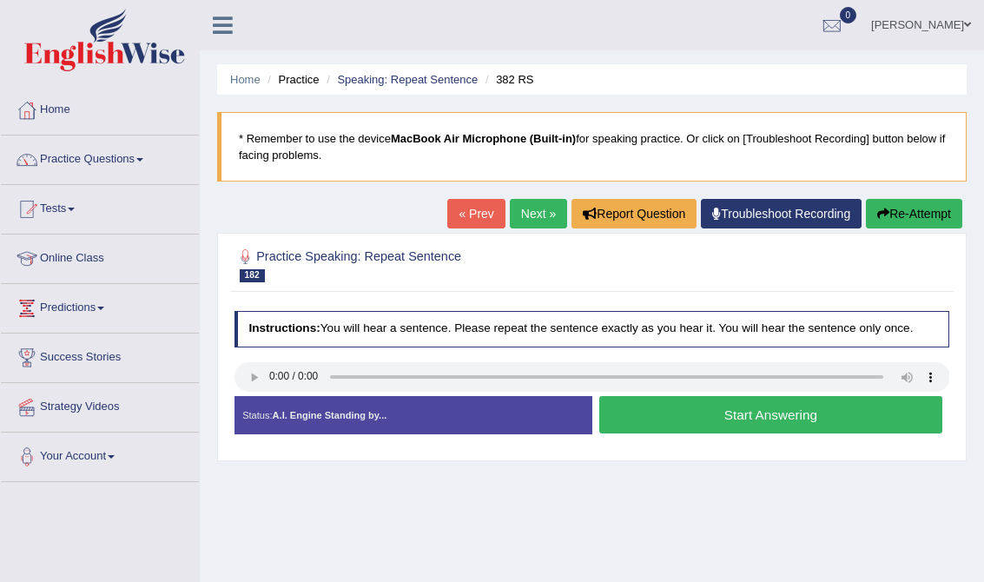
click at [822, 422] on button "Start Answering" at bounding box center [770, 414] width 343 height 37
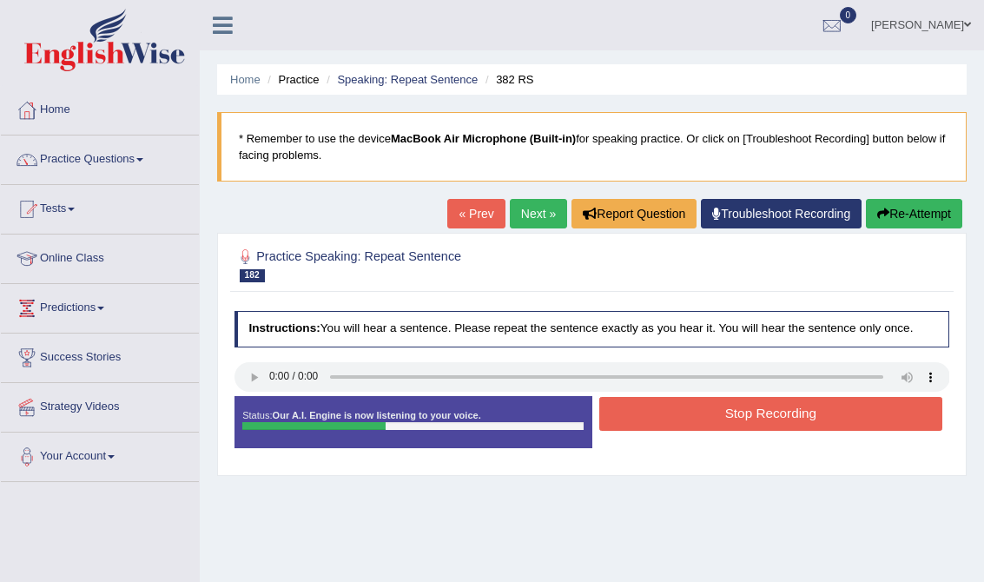
click at [822, 422] on button "Stop Recording" at bounding box center [770, 414] width 343 height 34
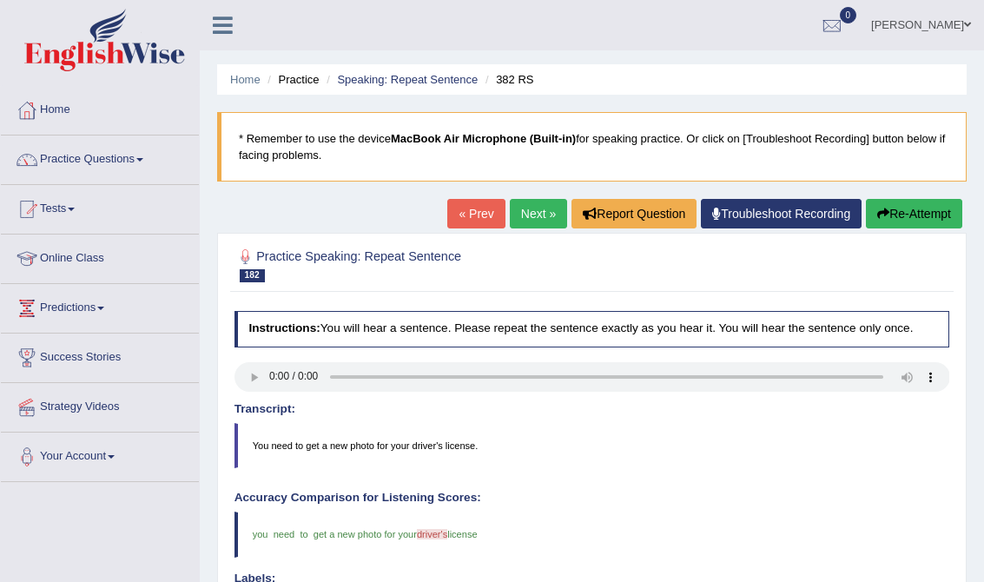
click at [519, 212] on link "Next »" at bounding box center [538, 214] width 57 height 30
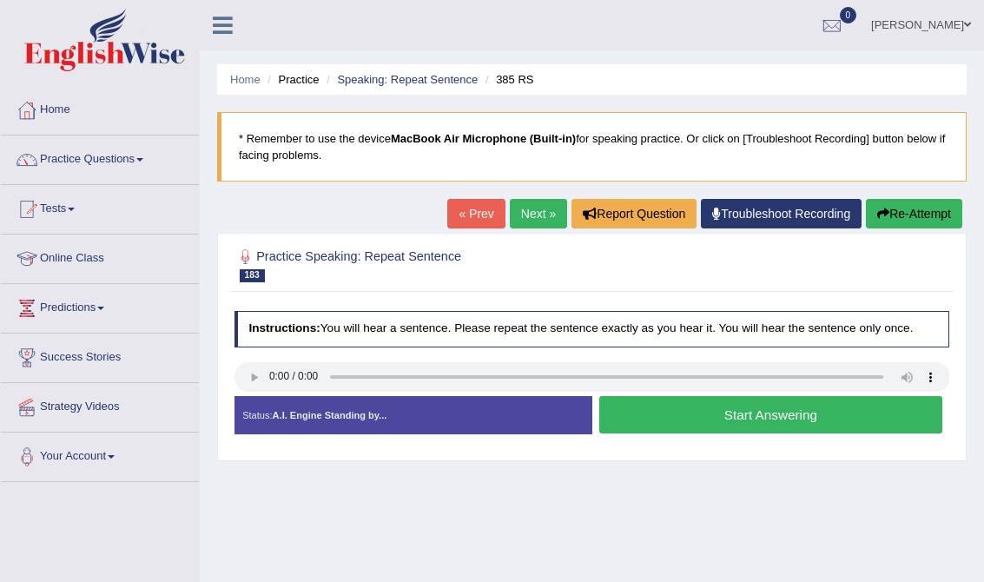
click at [695, 419] on button "Start Answering" at bounding box center [770, 414] width 343 height 37
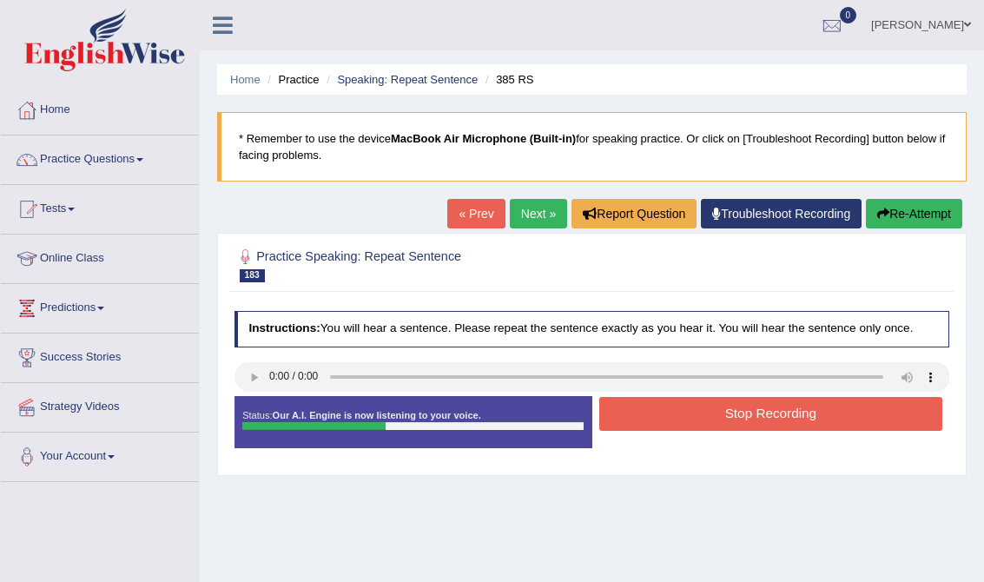
click at [695, 419] on button "Stop Recording" at bounding box center [770, 414] width 343 height 34
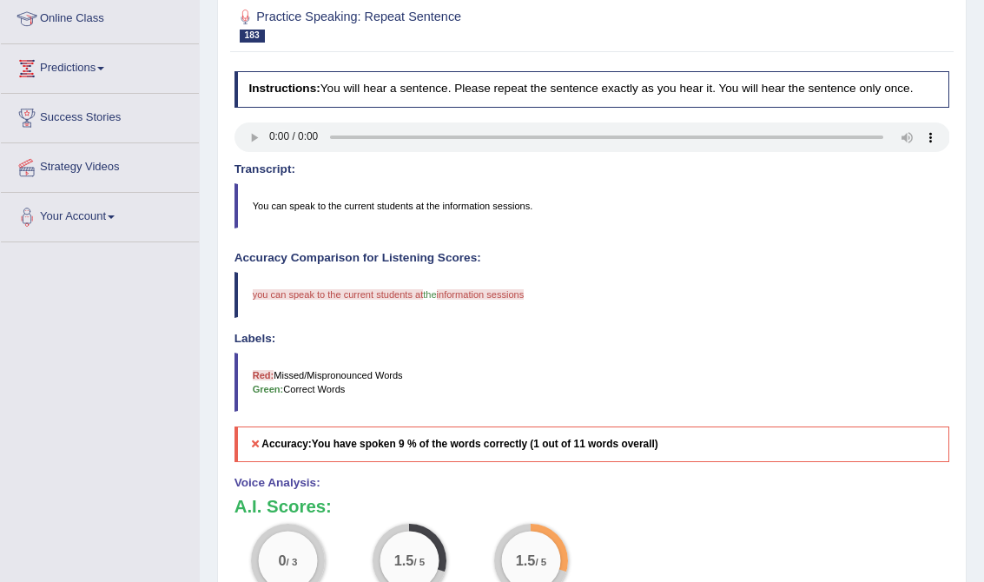
scroll to position [36, 0]
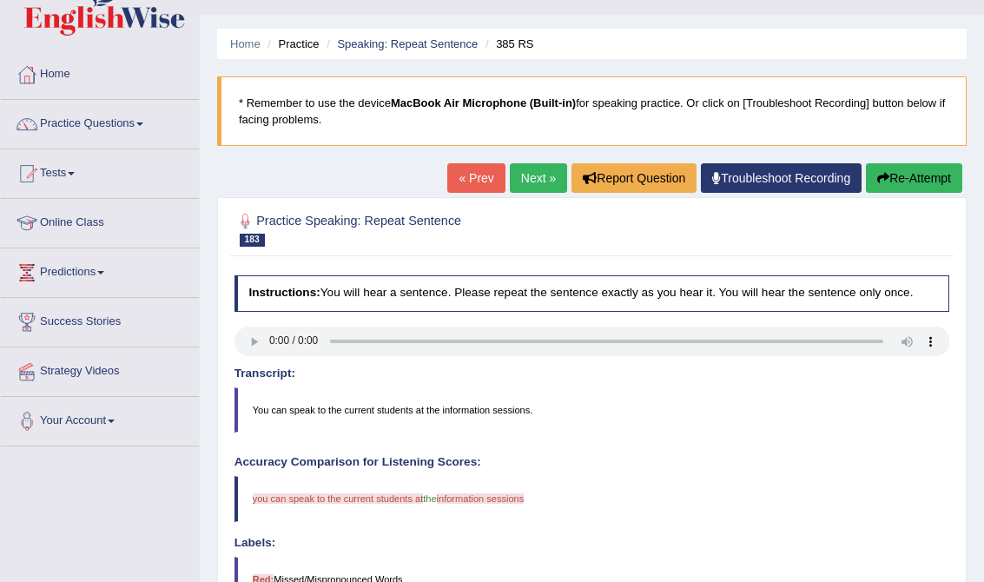
click at [896, 177] on button "Re-Attempt" at bounding box center [914, 178] width 96 height 30
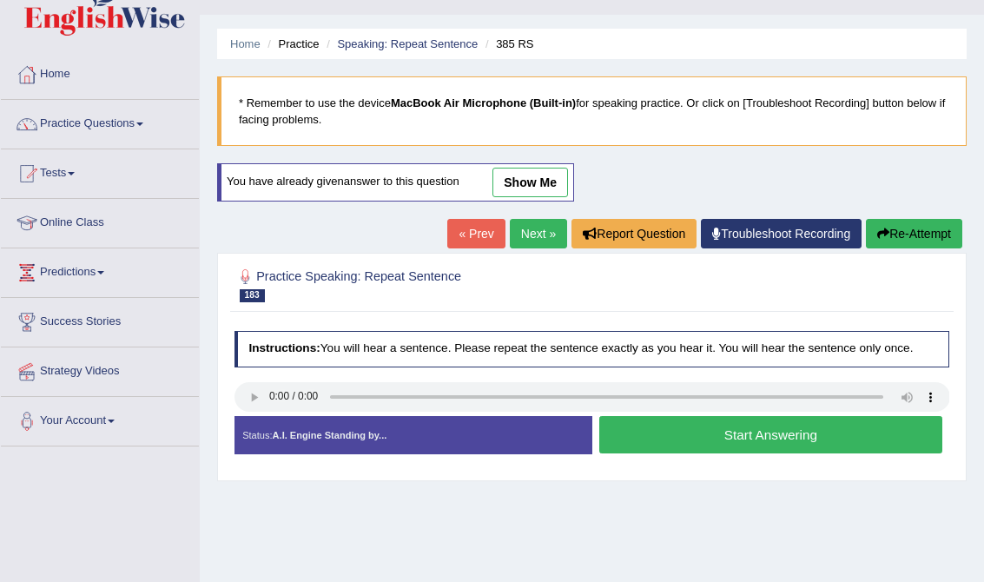
click at [741, 432] on button "Start Answering" at bounding box center [770, 434] width 343 height 37
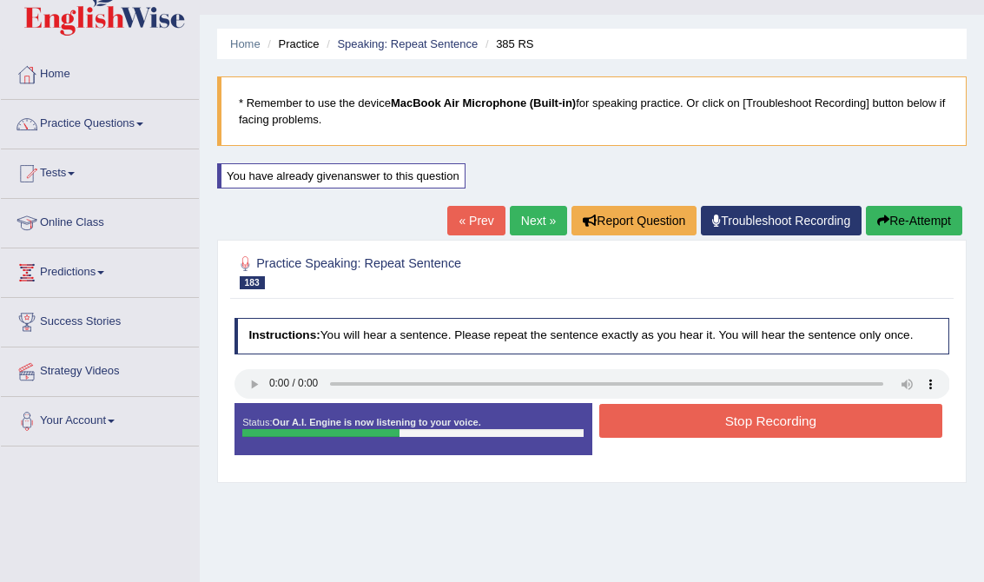
click at [741, 432] on button "Stop Recording" at bounding box center [770, 421] width 343 height 34
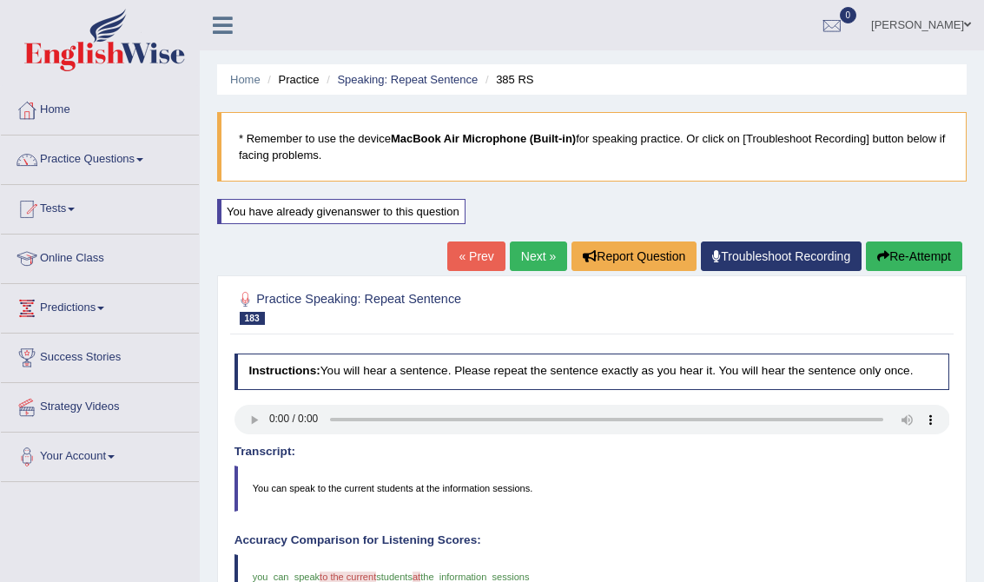
click at [556, 250] on div "« Prev Next » Report Question Troubleshoot Recording Re-Attempt" at bounding box center [706, 258] width 519 height 34
click at [512, 263] on link "Next »" at bounding box center [538, 256] width 57 height 30
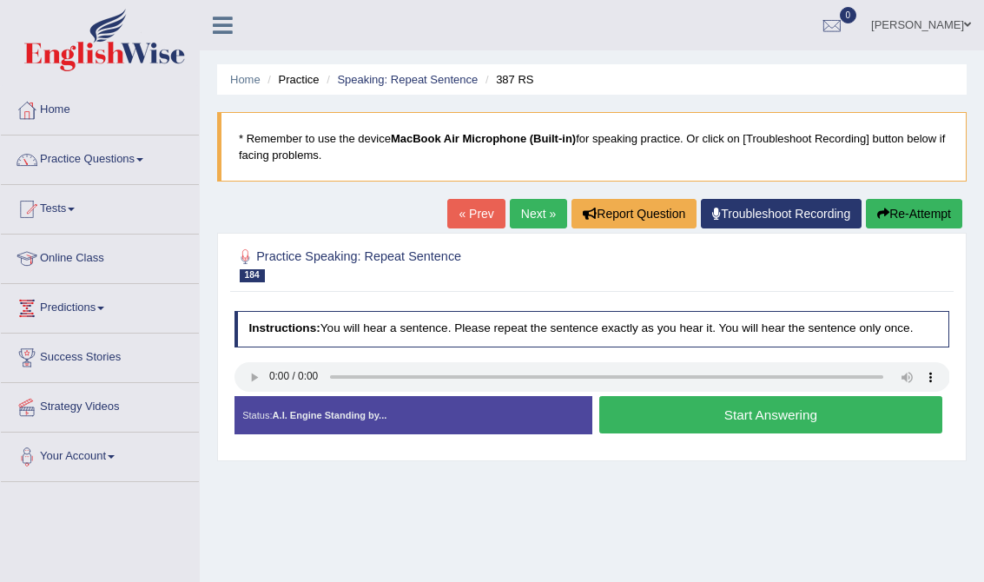
click at [678, 416] on button "Start Answering" at bounding box center [770, 414] width 343 height 37
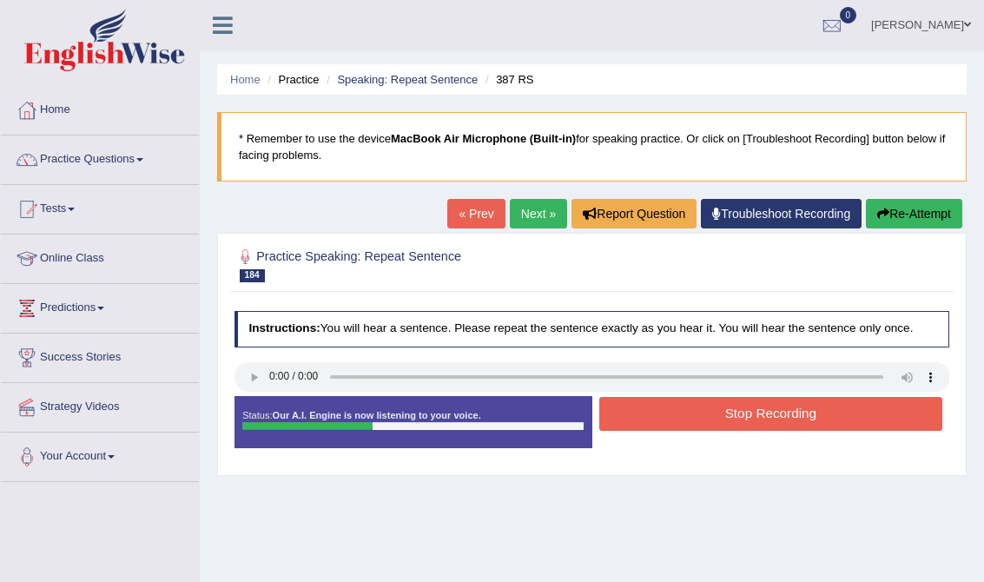
click at [678, 416] on button "Stop Recording" at bounding box center [770, 414] width 343 height 34
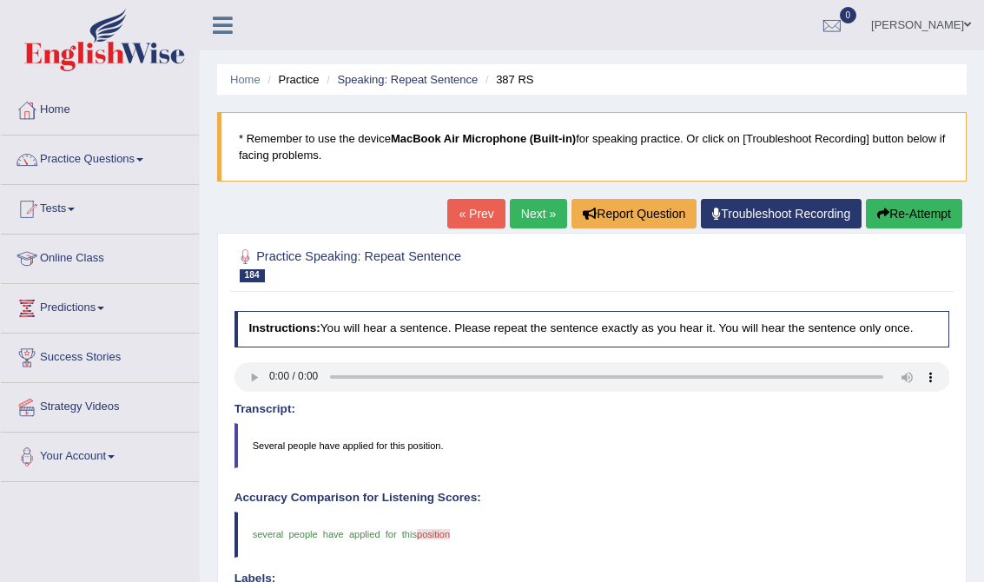
click at [532, 217] on link "Next »" at bounding box center [538, 214] width 57 height 30
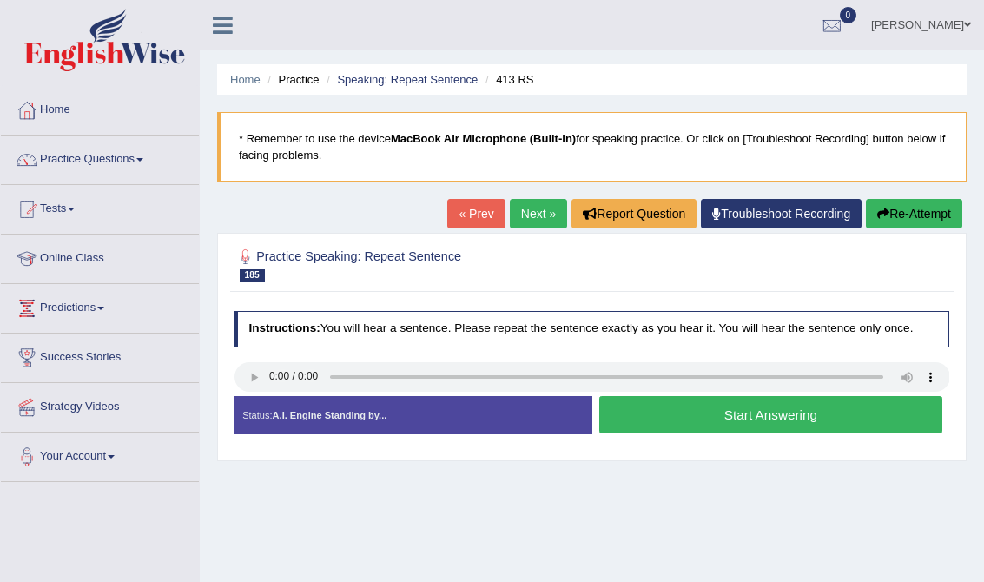
click at [746, 404] on button "Start Answering" at bounding box center [770, 414] width 343 height 37
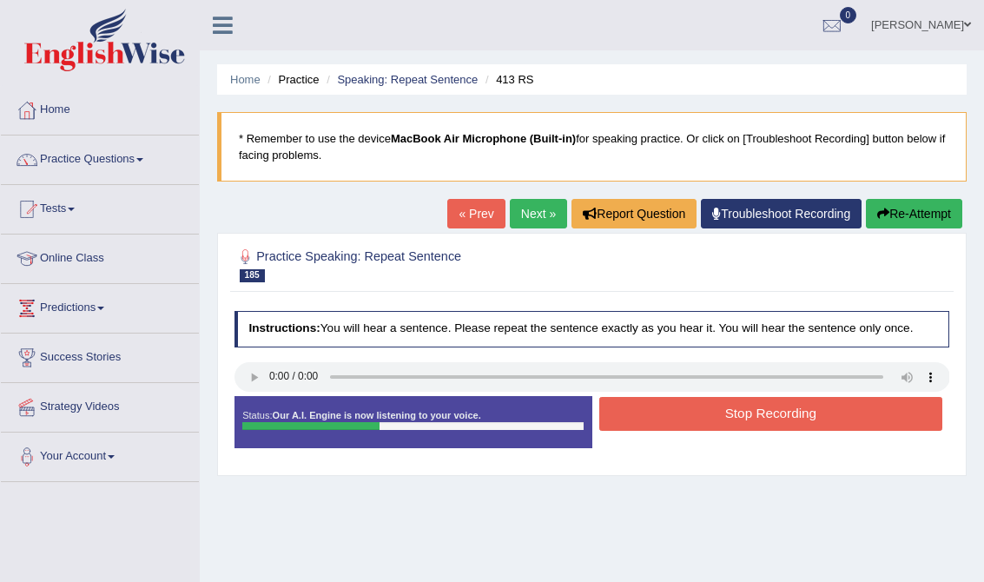
click at [746, 408] on button "Stop Recording" at bounding box center [770, 414] width 343 height 34
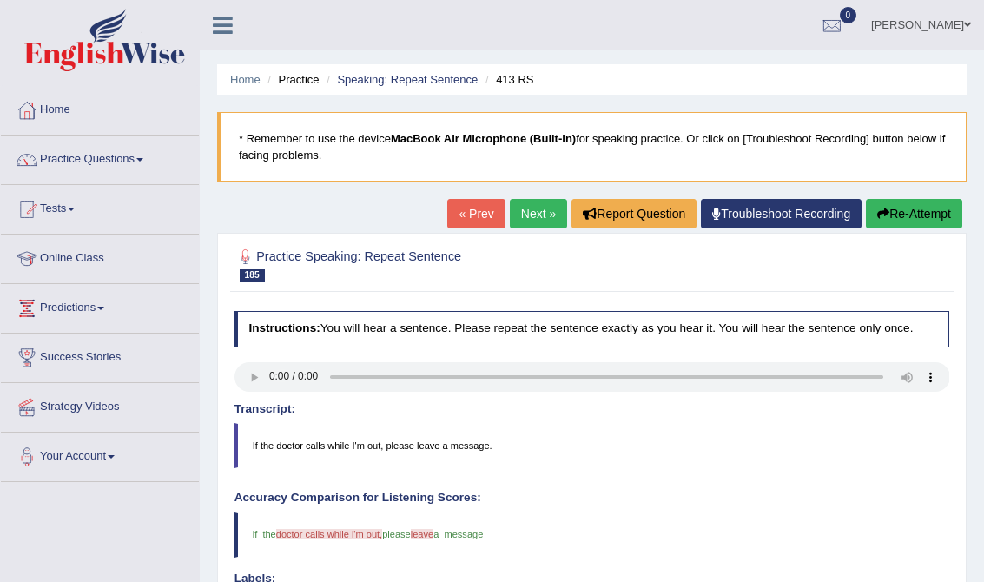
click at [527, 208] on link "Next »" at bounding box center [538, 214] width 57 height 30
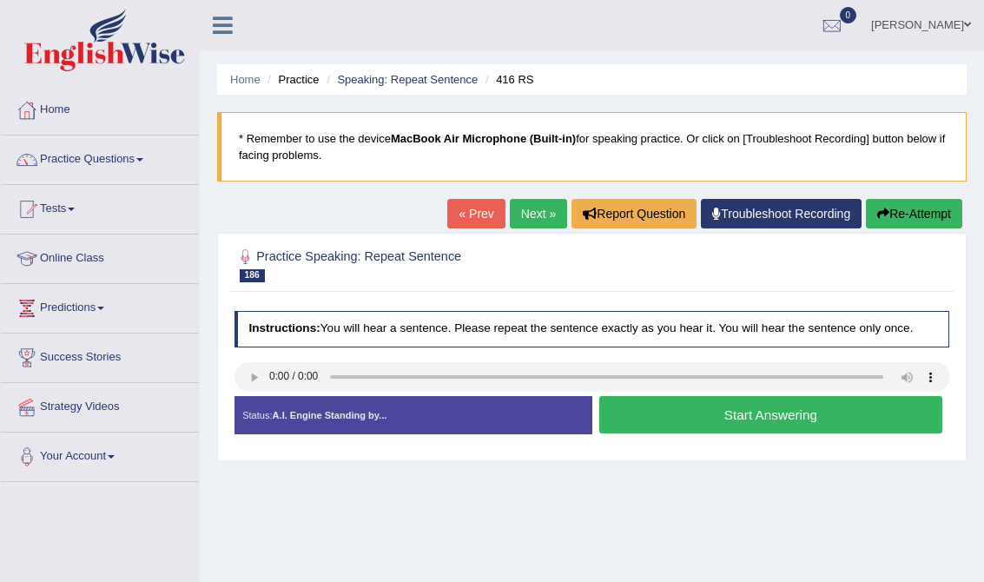
click at [733, 411] on button "Start Answering" at bounding box center [770, 414] width 343 height 37
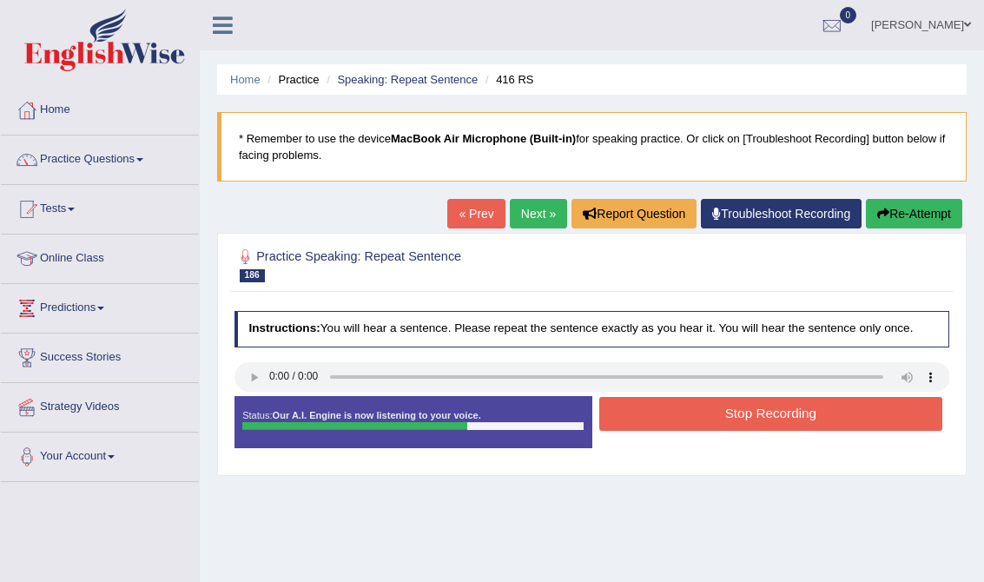
click at [733, 411] on button "Stop Recording" at bounding box center [770, 414] width 343 height 34
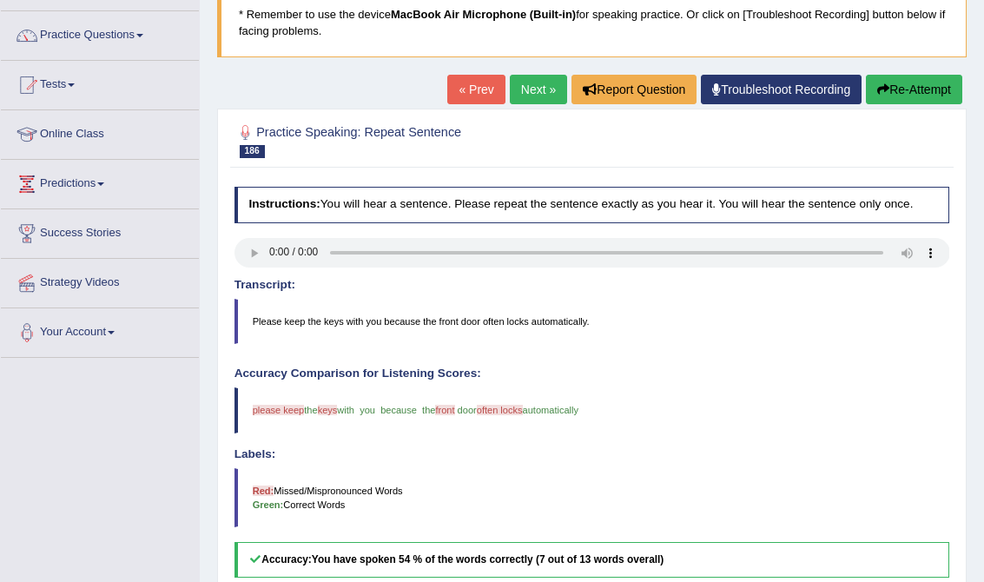
scroll to position [467, 0]
